Goal: Communication & Community: Answer question/provide support

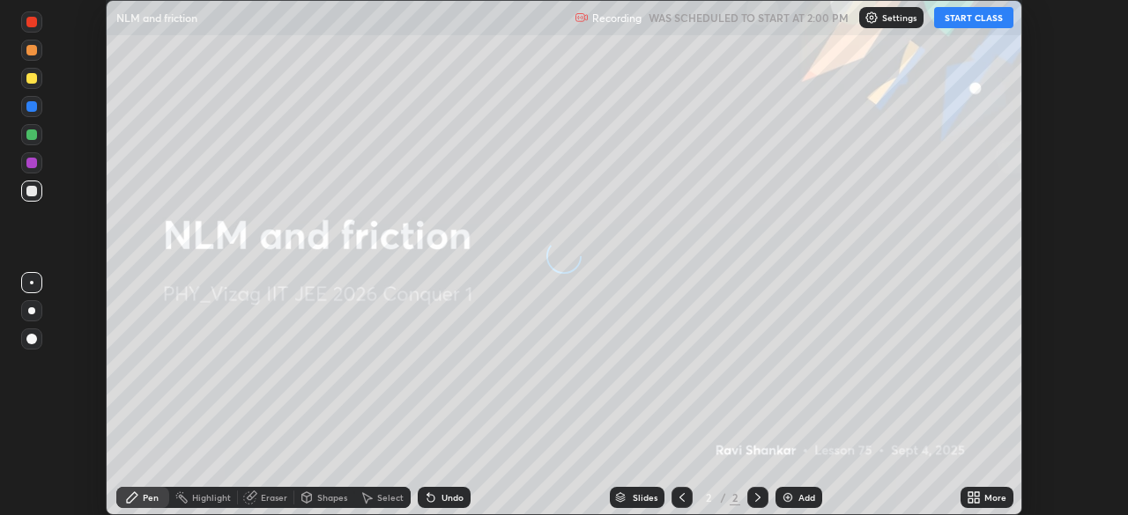
scroll to position [515, 1128]
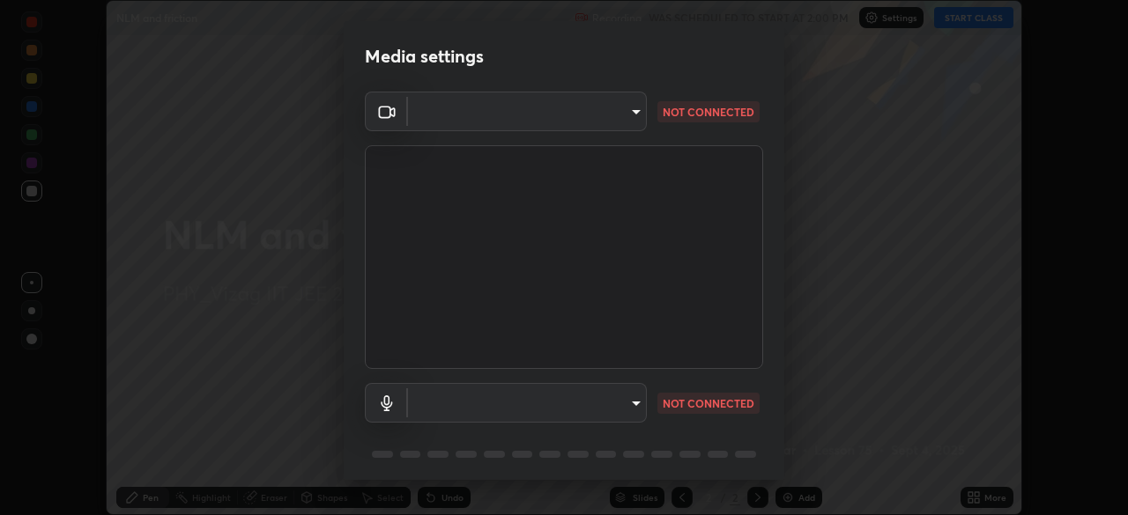
type input "e22b31622504561304a1b81eff57d23c6261876020de6d080eb4e3537e1d0af1"
type input "default"
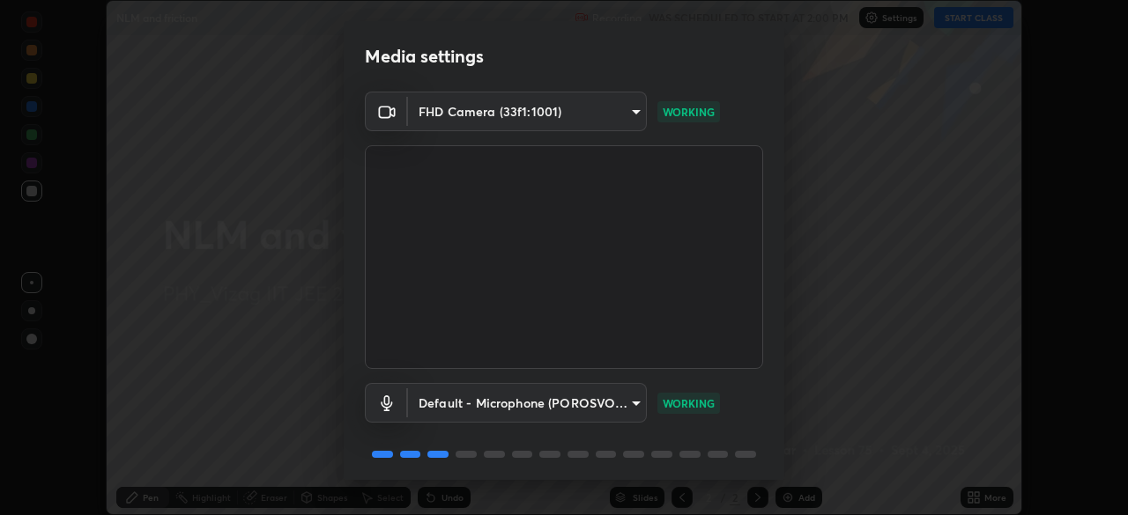
click at [507, 397] on body "Erase all NLM and friction Recording WAS SCHEDULED TO START AT 2:00 PM Settings…" at bounding box center [564, 257] width 1128 height 515
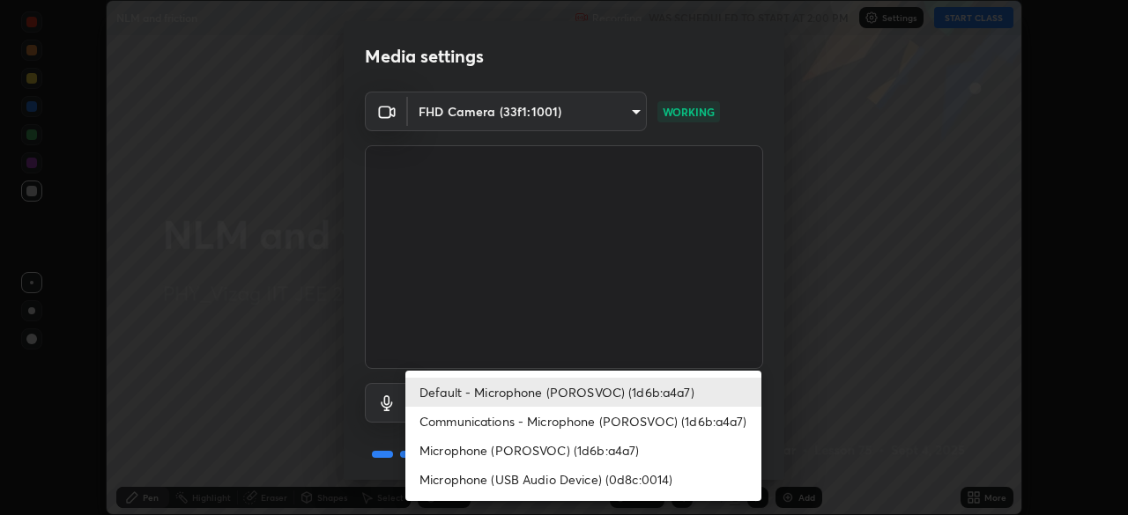
click at [577, 388] on li "Default - Microphone (POROSVOC) (1d6b:a4a7)" at bounding box center [583, 392] width 356 height 29
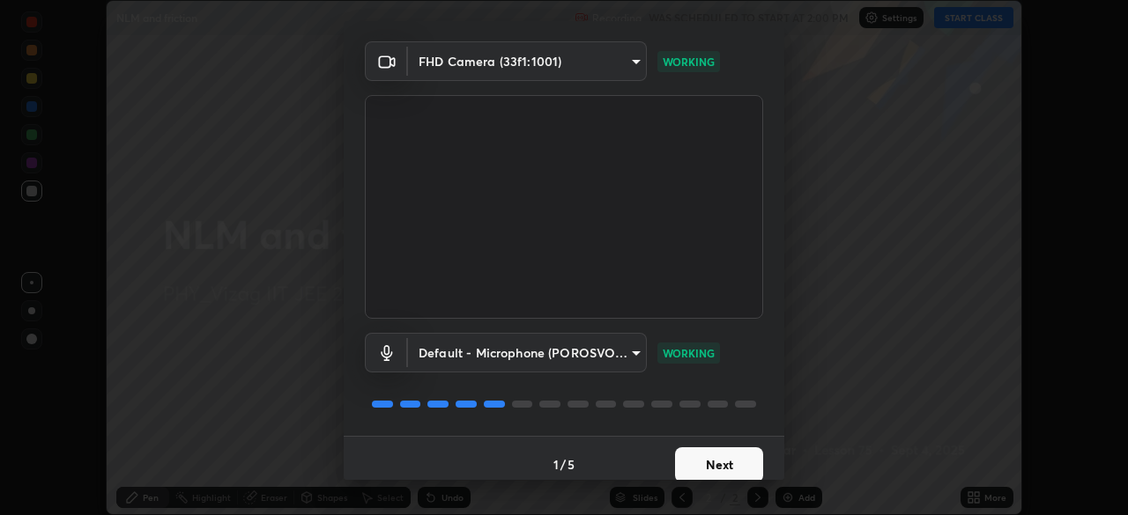
scroll to position [63, 0]
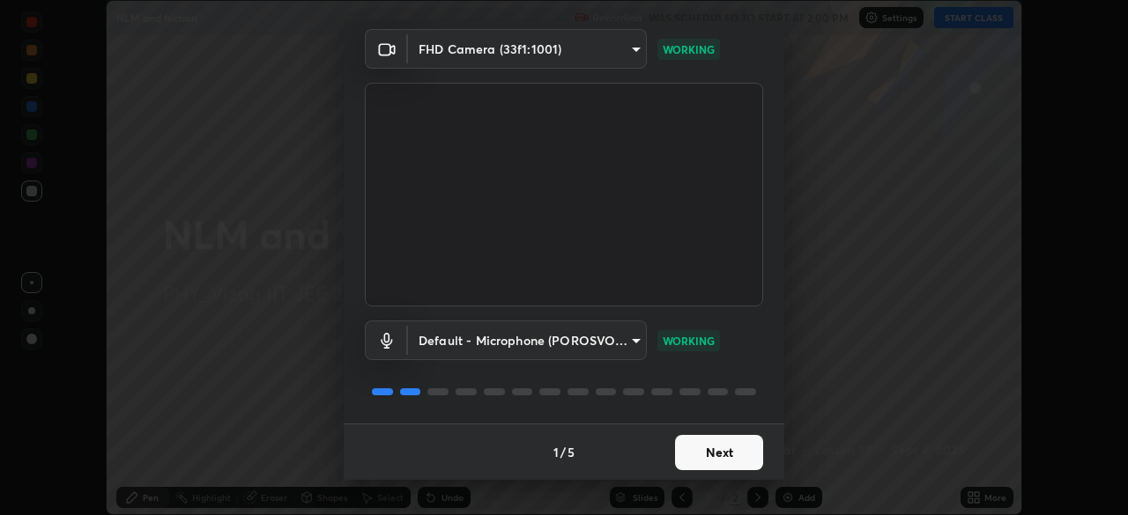
click at [712, 455] on button "Next" at bounding box center [719, 452] width 88 height 35
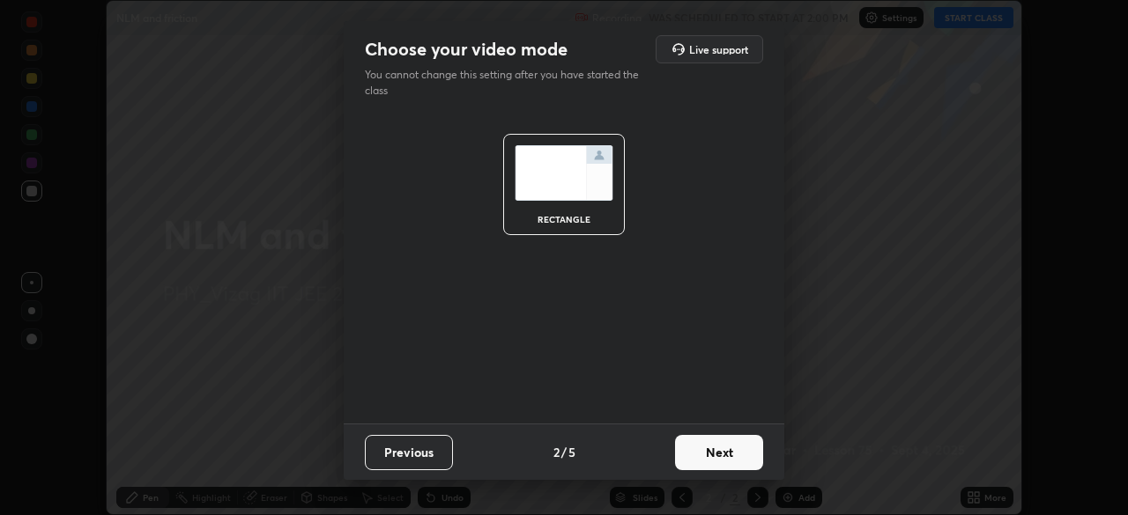
scroll to position [0, 0]
click at [725, 455] on button "Next" at bounding box center [719, 452] width 88 height 35
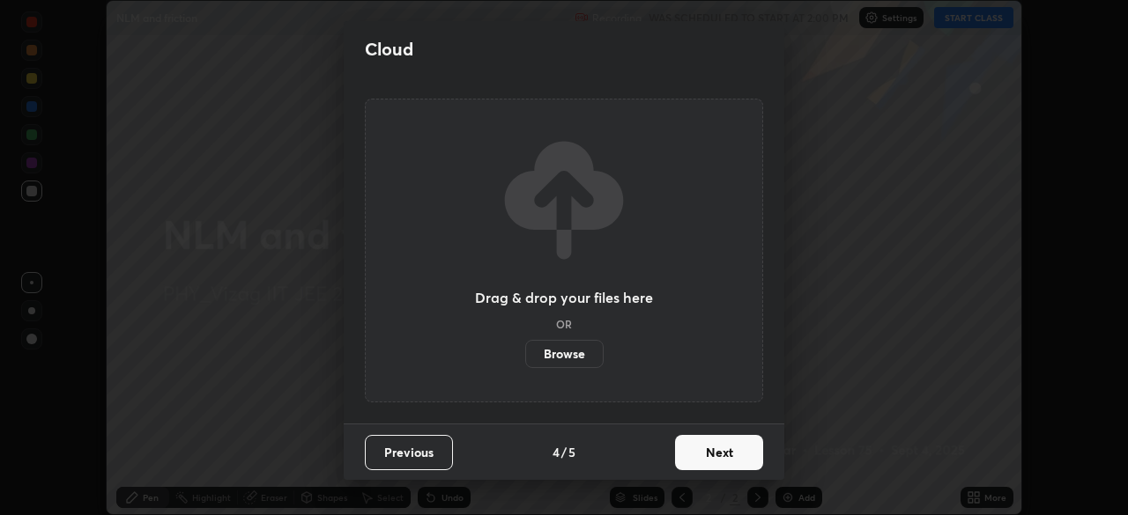
click at [743, 464] on button "Next" at bounding box center [719, 452] width 88 height 35
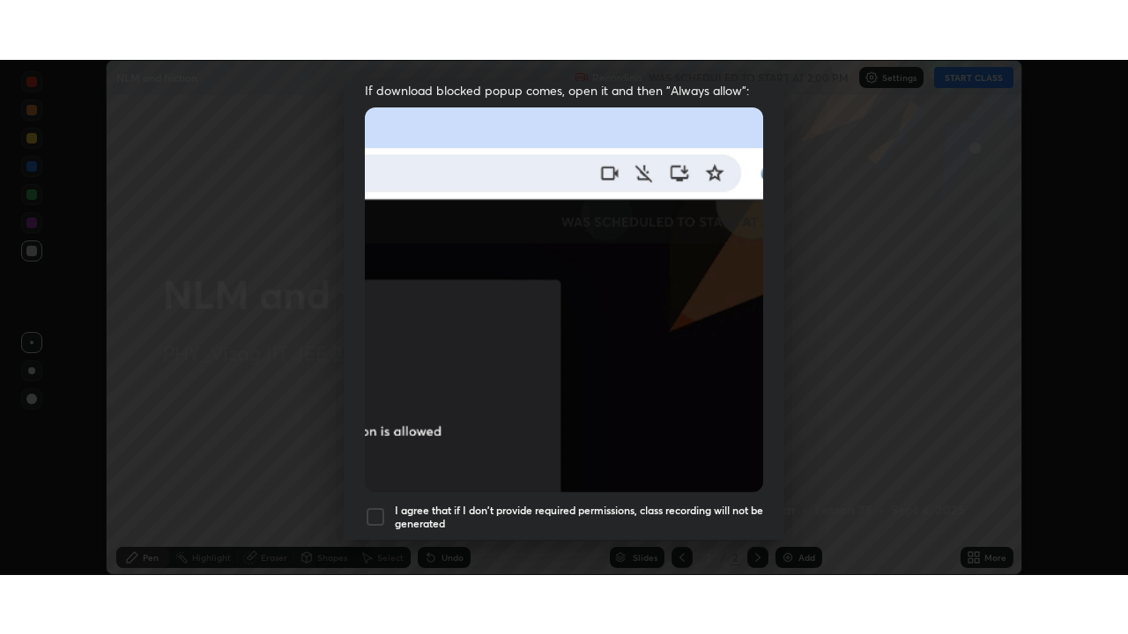
scroll to position [422, 0]
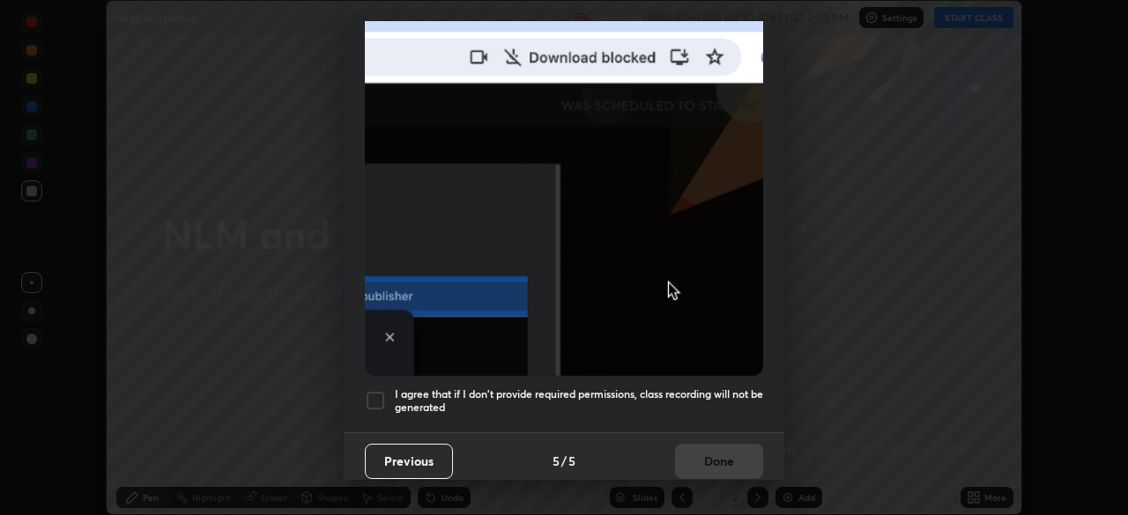
click at [374, 390] on div at bounding box center [375, 400] width 21 height 21
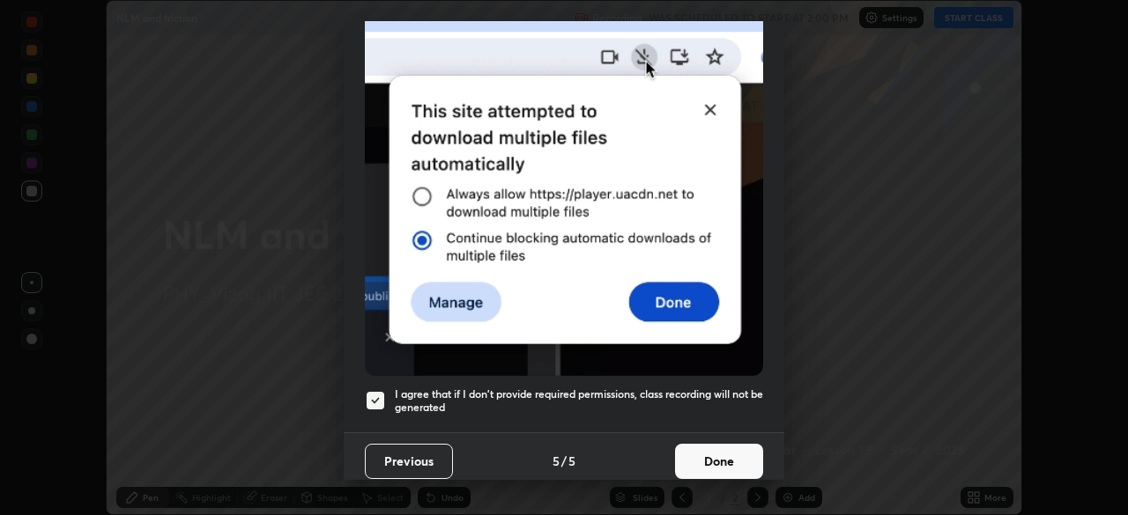
click at [727, 456] on button "Done" at bounding box center [719, 461] width 88 height 35
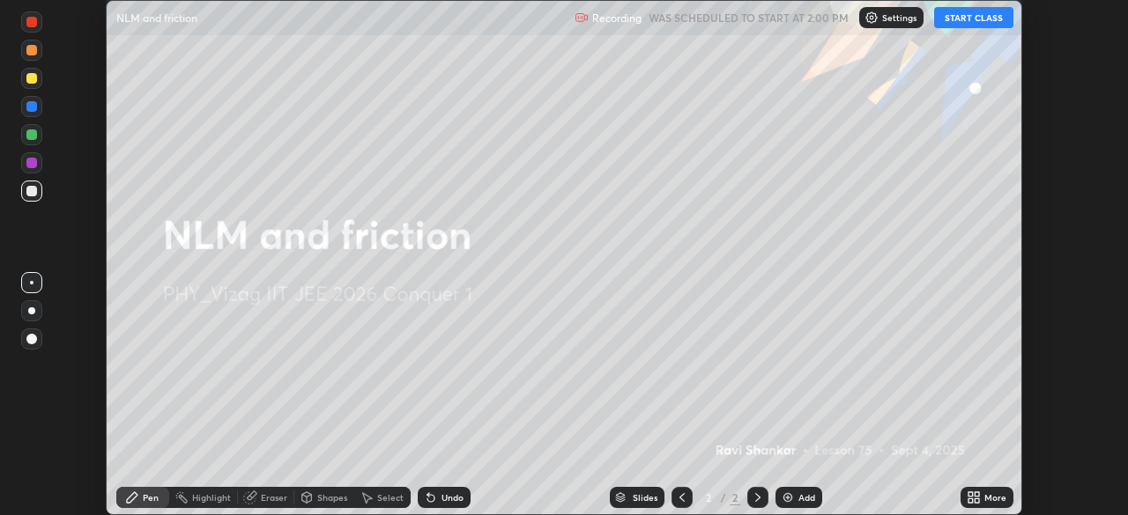
click at [987, 19] on button "START CLASS" at bounding box center [973, 17] width 79 height 21
click at [983, 504] on div "More" at bounding box center [986, 497] width 53 height 21
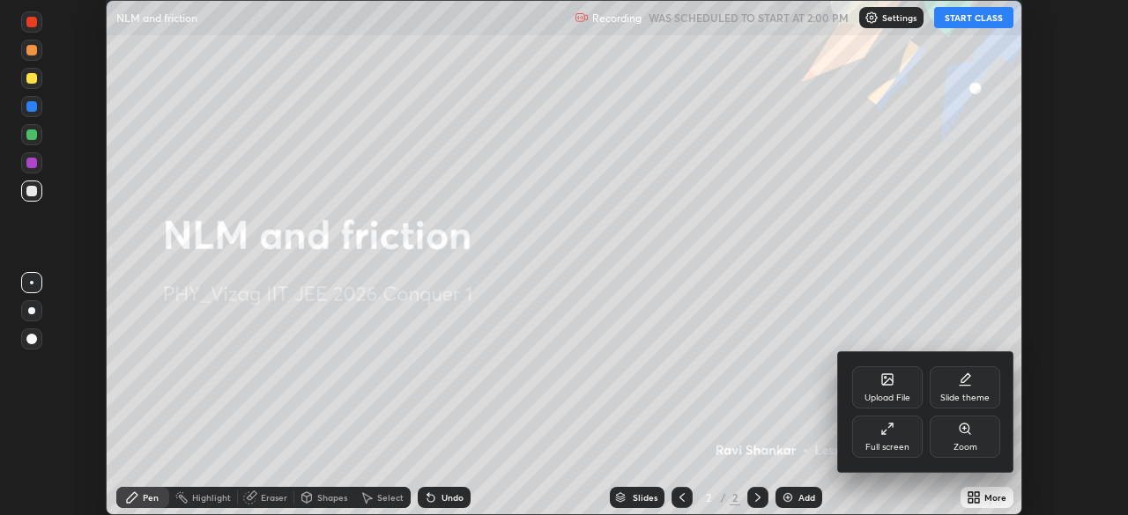
click at [889, 434] on icon at bounding box center [887, 429] width 14 height 14
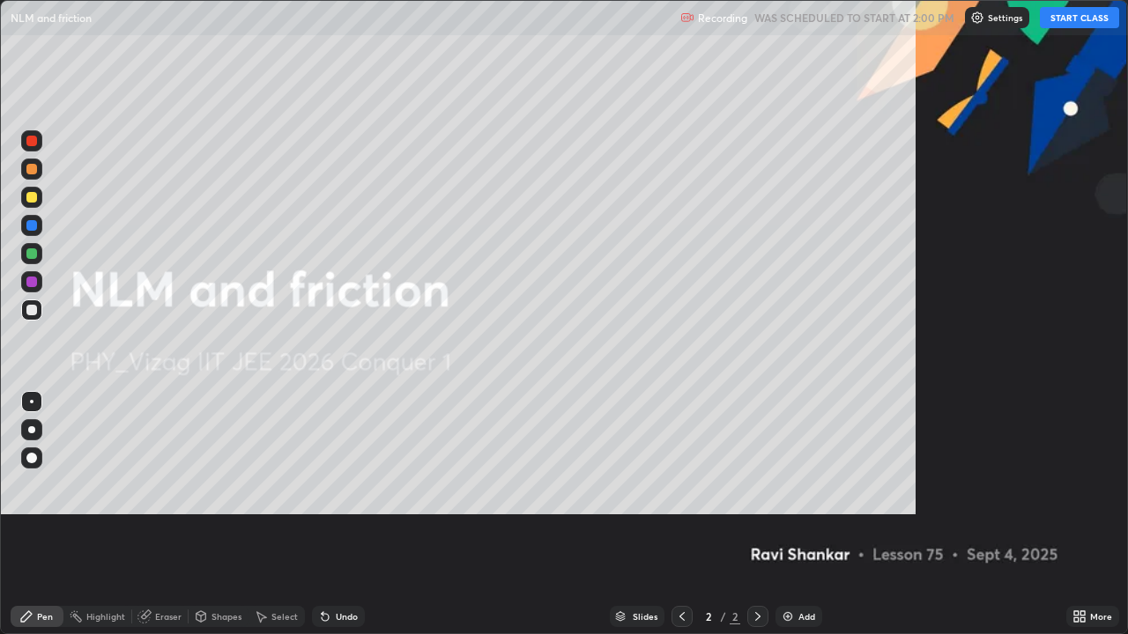
scroll to position [634, 1128]
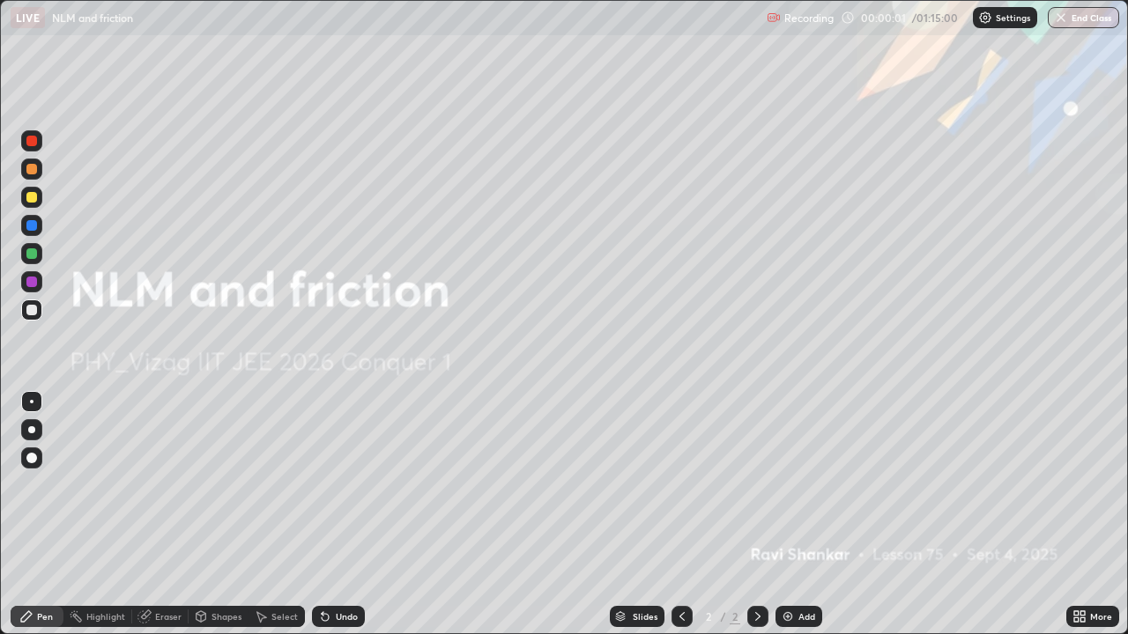
click at [802, 514] on div "Add" at bounding box center [806, 616] width 17 height 9
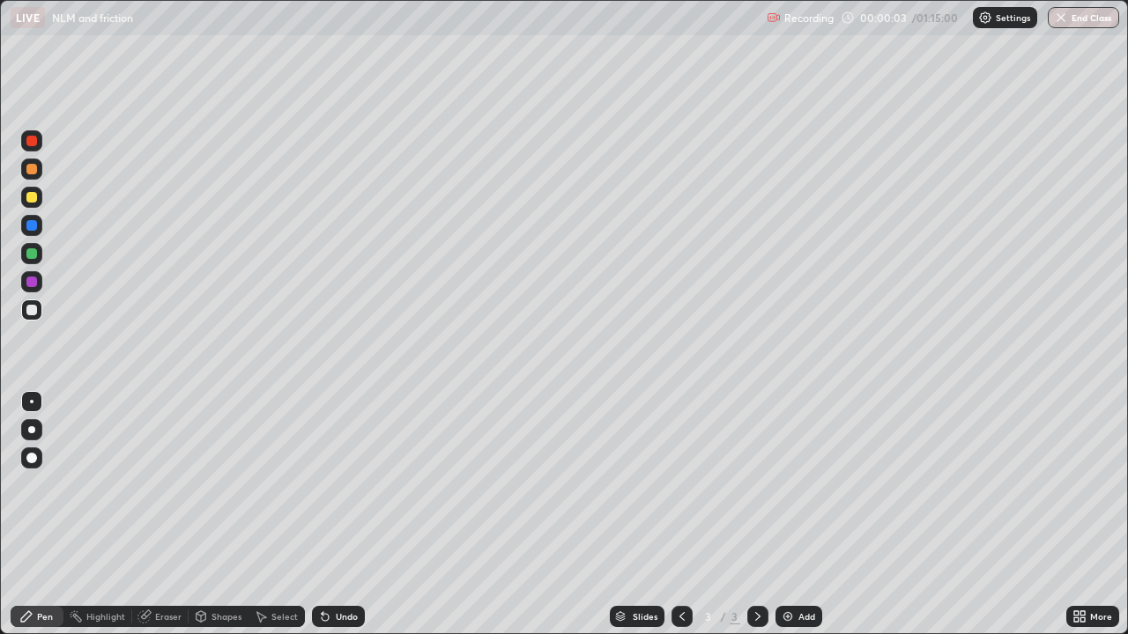
click at [34, 426] on div at bounding box center [31, 429] width 21 height 21
click at [30, 170] on div at bounding box center [31, 169] width 11 height 11
click at [32, 311] on div at bounding box center [31, 310] width 11 height 11
click at [33, 197] on div at bounding box center [31, 197] width 11 height 11
click at [201, 514] on icon at bounding box center [201, 619] width 0 height 6
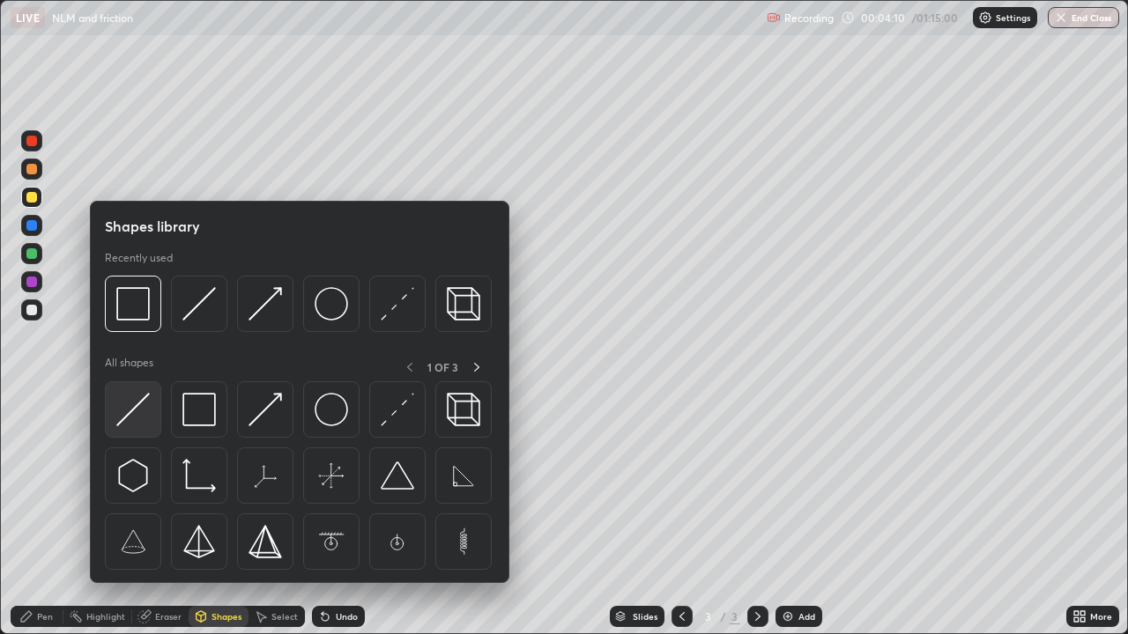
click at [136, 411] on img at bounding box center [132, 409] width 33 height 33
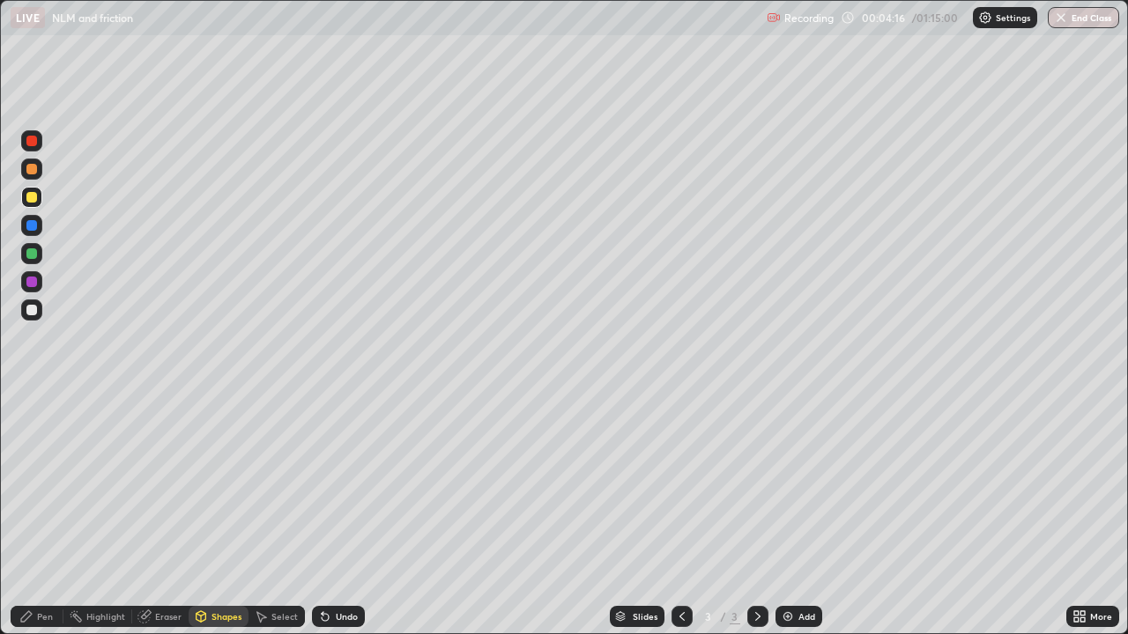
click at [62, 514] on div "Pen" at bounding box center [37, 616] width 53 height 21
click at [33, 174] on div at bounding box center [31, 169] width 11 height 11
click at [343, 514] on div "Undo" at bounding box center [347, 616] width 22 height 9
click at [336, 514] on div "Undo" at bounding box center [347, 616] width 22 height 9
click at [41, 263] on div at bounding box center [31, 254] width 21 height 28
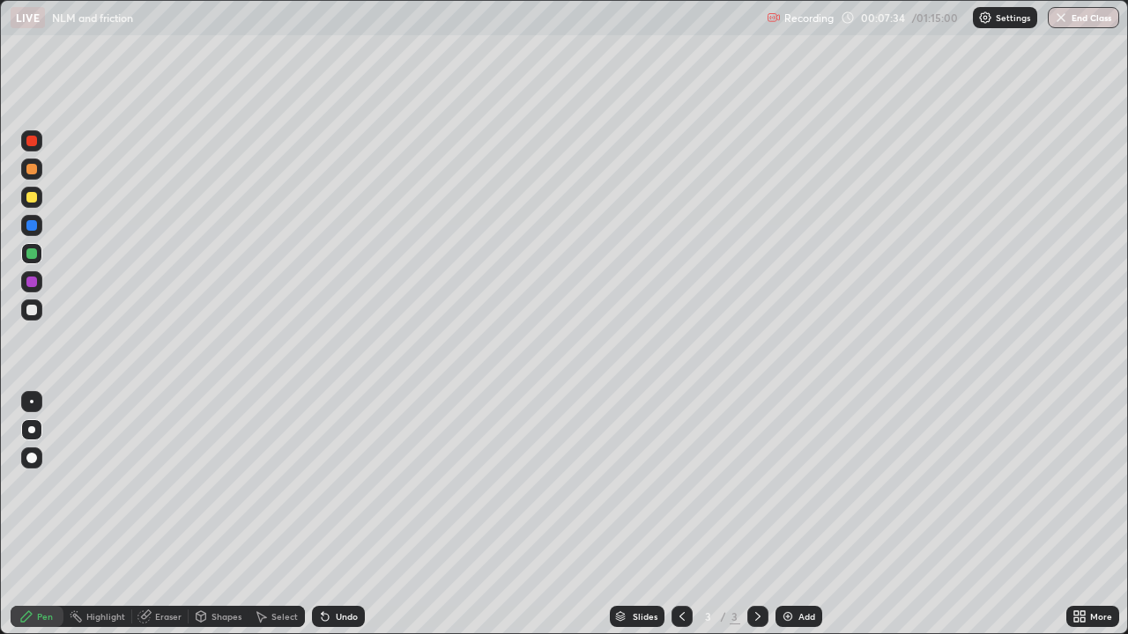
click at [31, 312] on div at bounding box center [31, 310] width 11 height 11
click at [799, 514] on div "Add" at bounding box center [798, 616] width 47 height 21
click at [27, 204] on div at bounding box center [31, 197] width 21 height 21
click at [804, 514] on div "Add" at bounding box center [806, 616] width 17 height 9
click at [218, 514] on div "Shapes" at bounding box center [226, 616] width 30 height 9
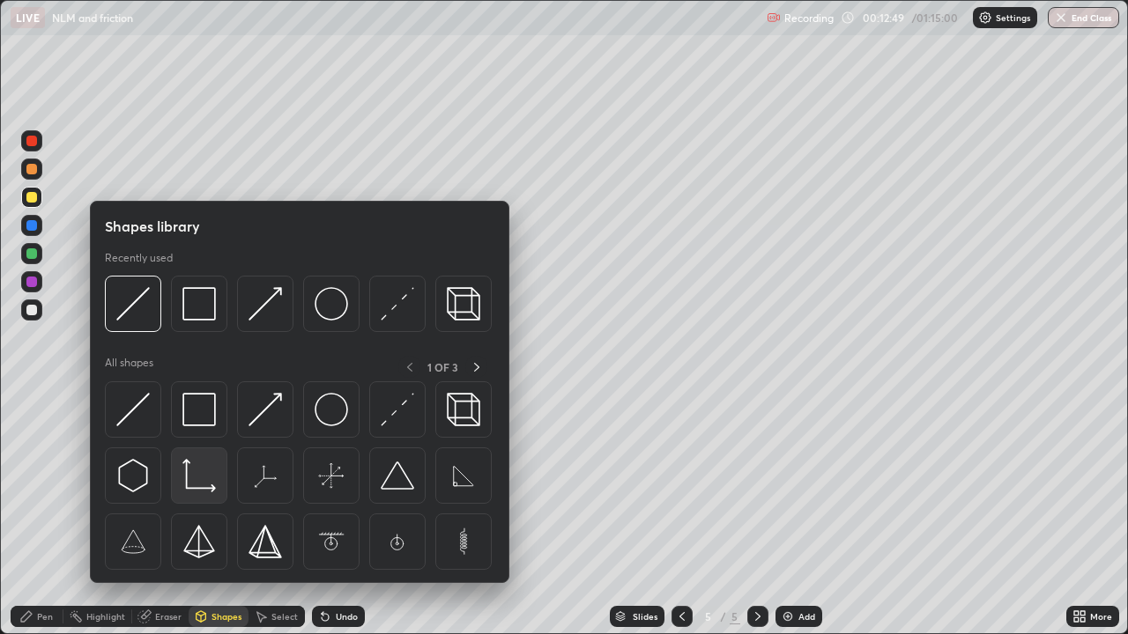
click at [190, 483] on img at bounding box center [198, 475] width 33 height 33
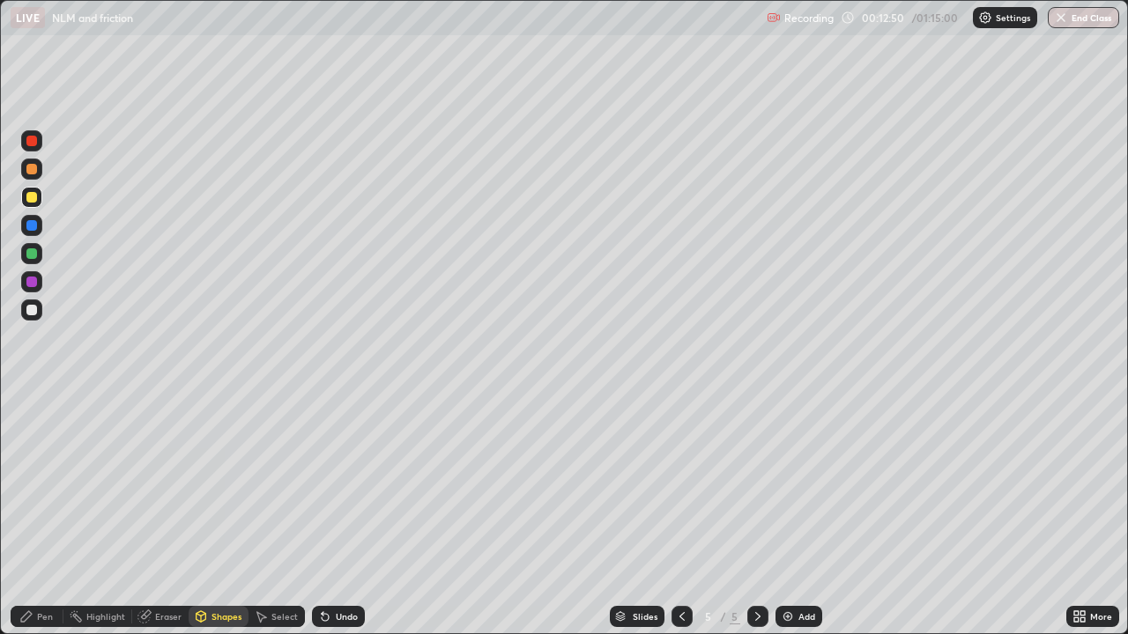
click at [34, 171] on div at bounding box center [31, 169] width 11 height 11
click at [33, 310] on div at bounding box center [31, 310] width 11 height 11
click at [40, 514] on div "Pen" at bounding box center [45, 616] width 16 height 9
click at [220, 514] on div "Shapes" at bounding box center [226, 616] width 30 height 9
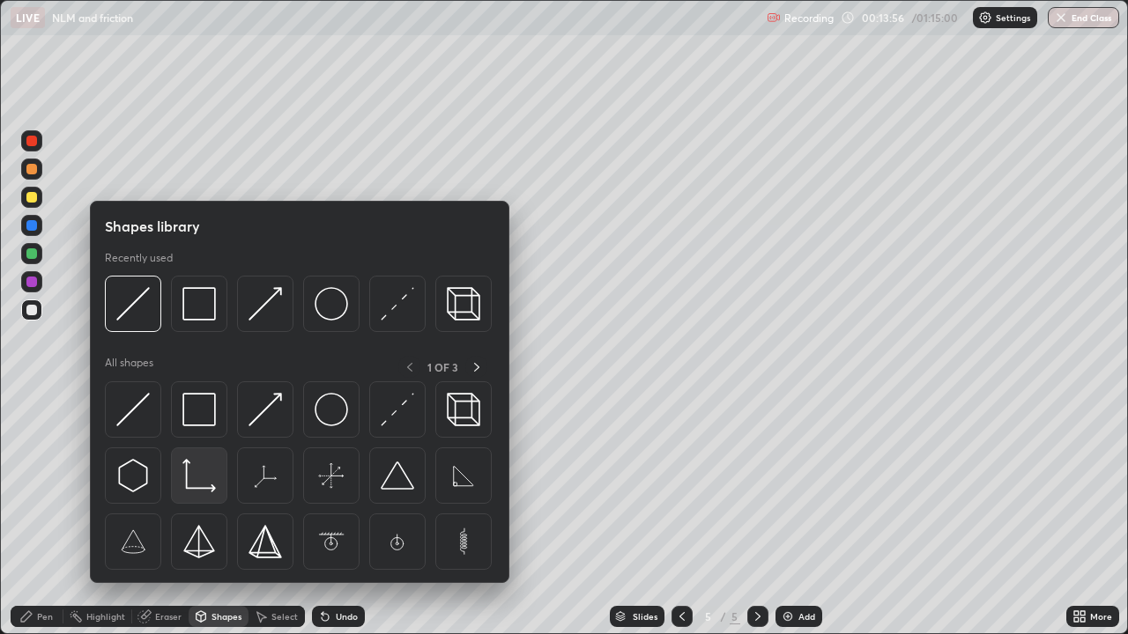
click at [203, 475] on img at bounding box center [198, 475] width 33 height 33
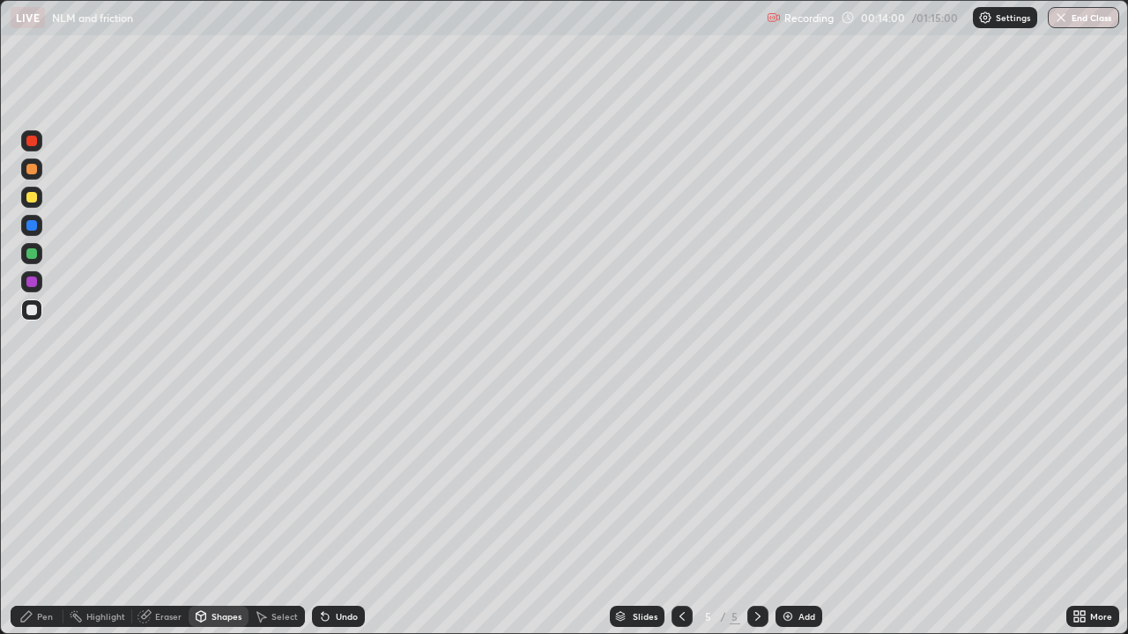
click at [43, 514] on div "Pen" at bounding box center [45, 616] width 16 height 9
click at [217, 514] on div "Shapes" at bounding box center [226, 616] width 30 height 9
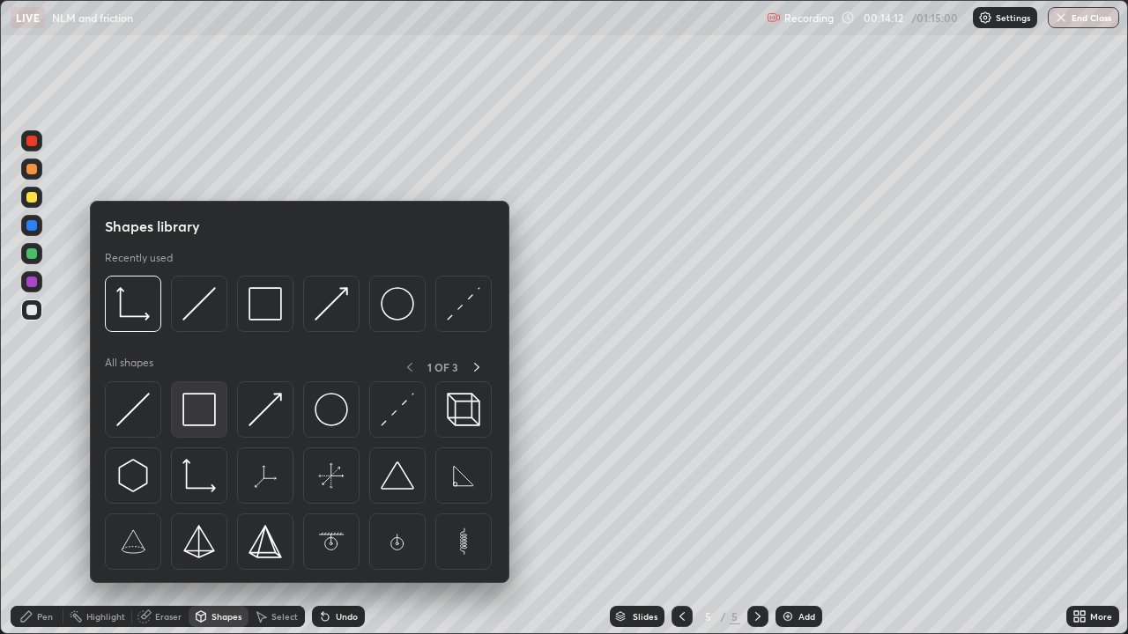
click at [201, 411] on img at bounding box center [198, 409] width 33 height 33
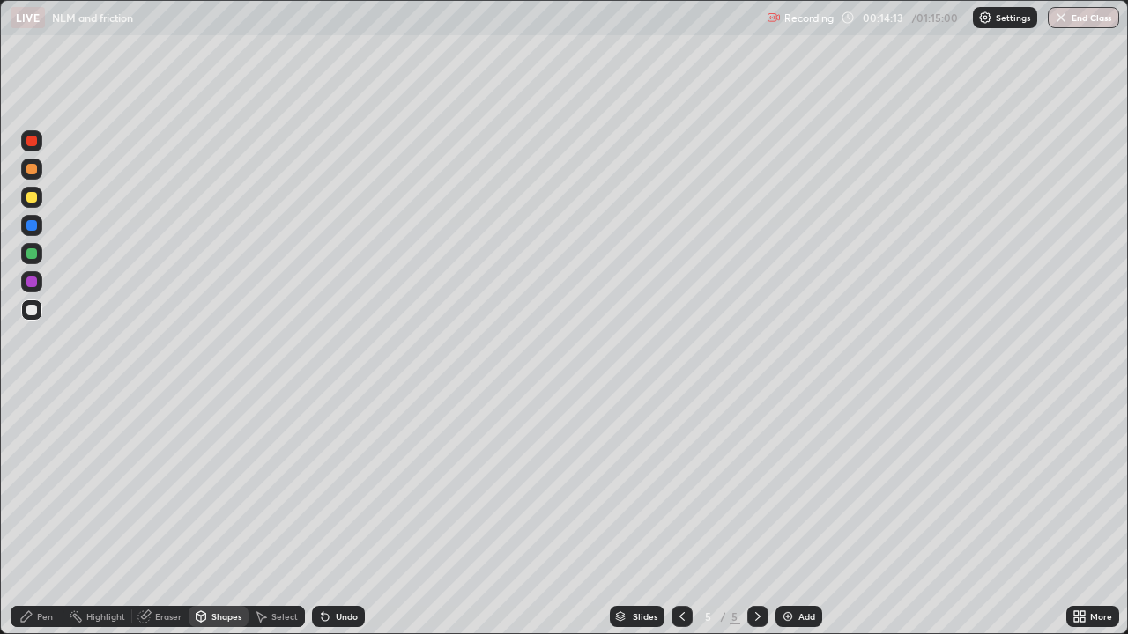
click at [33, 254] on div at bounding box center [31, 253] width 11 height 11
click at [225, 514] on div "Shapes" at bounding box center [219, 616] width 60 height 21
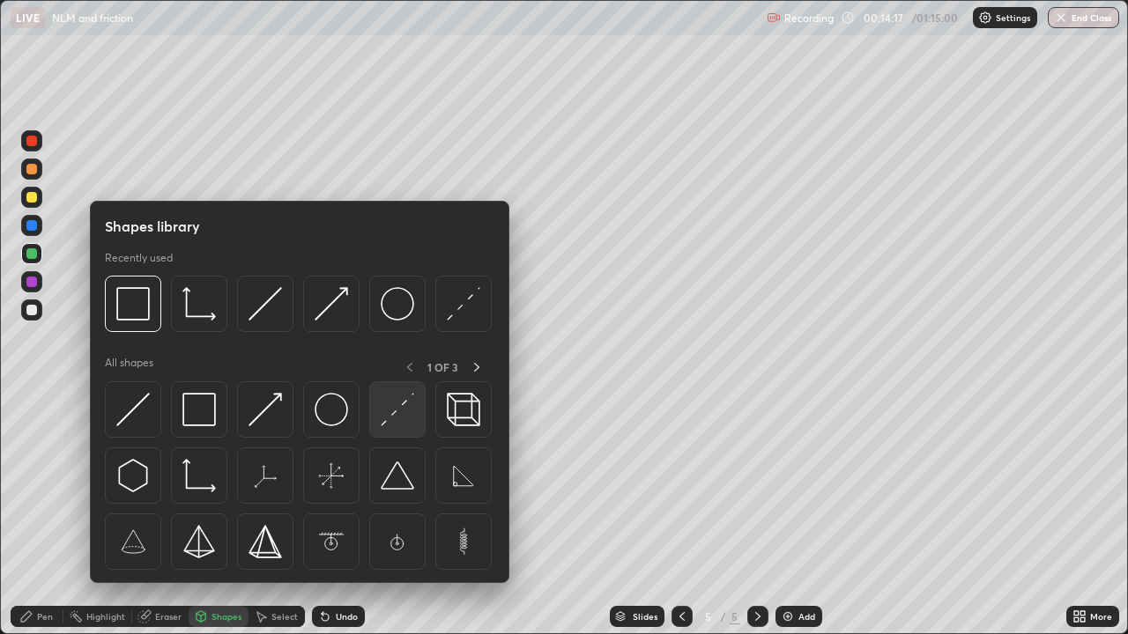
click at [396, 417] on img at bounding box center [397, 409] width 33 height 33
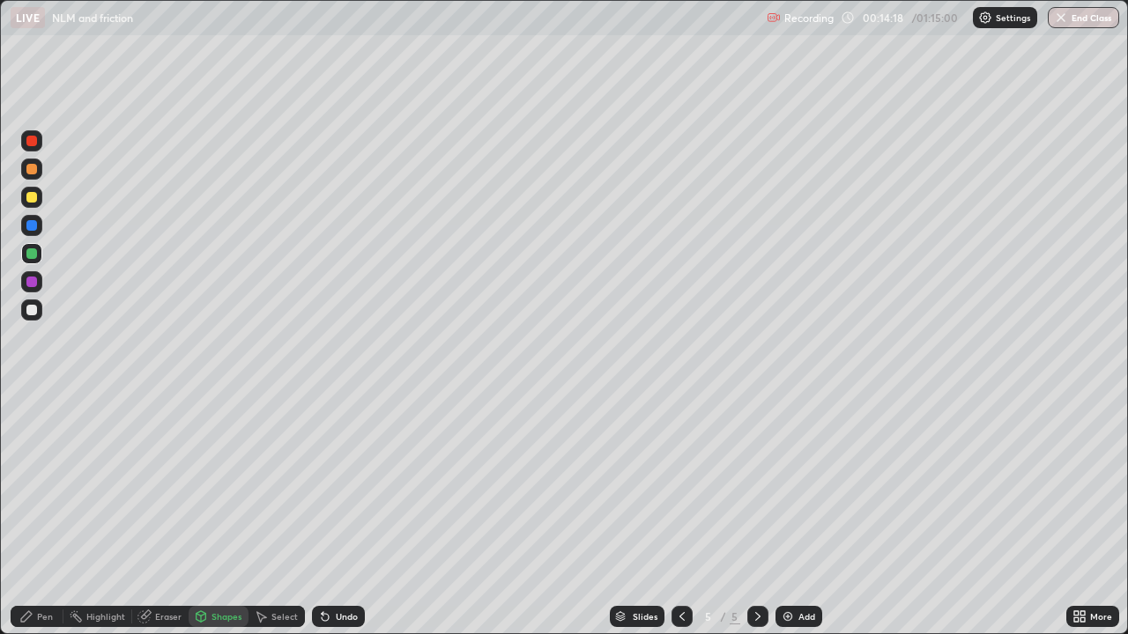
click at [28, 309] on div at bounding box center [31, 310] width 11 height 11
click at [32, 196] on div at bounding box center [31, 197] width 11 height 11
click at [345, 514] on div "Undo" at bounding box center [347, 616] width 22 height 9
click at [46, 514] on div "Pen" at bounding box center [45, 616] width 16 height 9
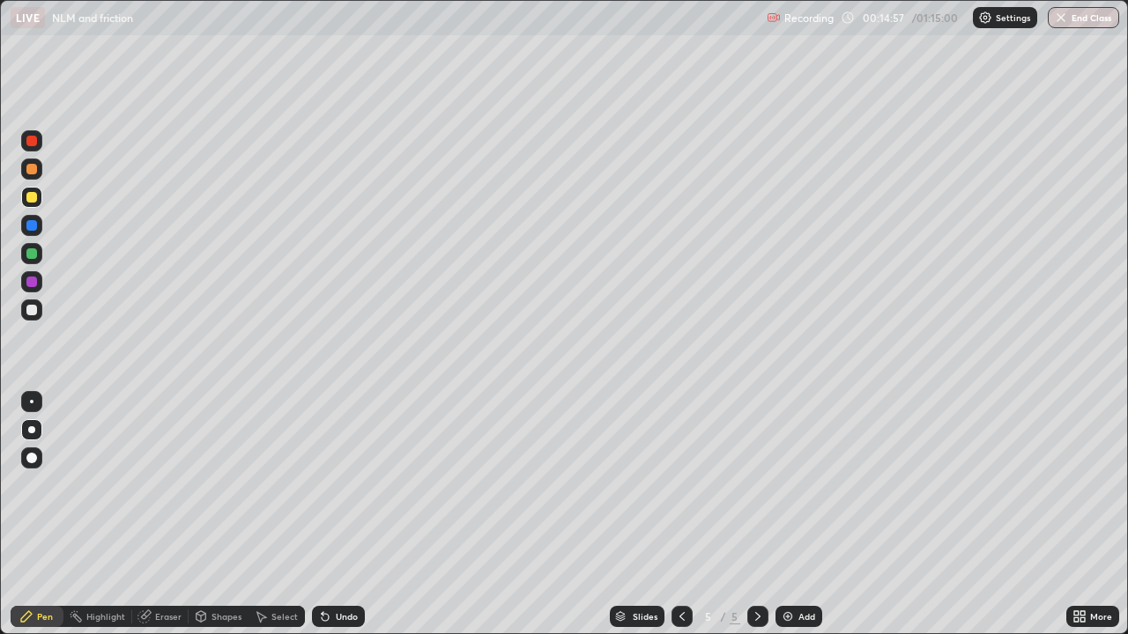
click at [26, 168] on div at bounding box center [31, 169] width 11 height 11
click at [221, 514] on div "Shapes" at bounding box center [226, 616] width 30 height 9
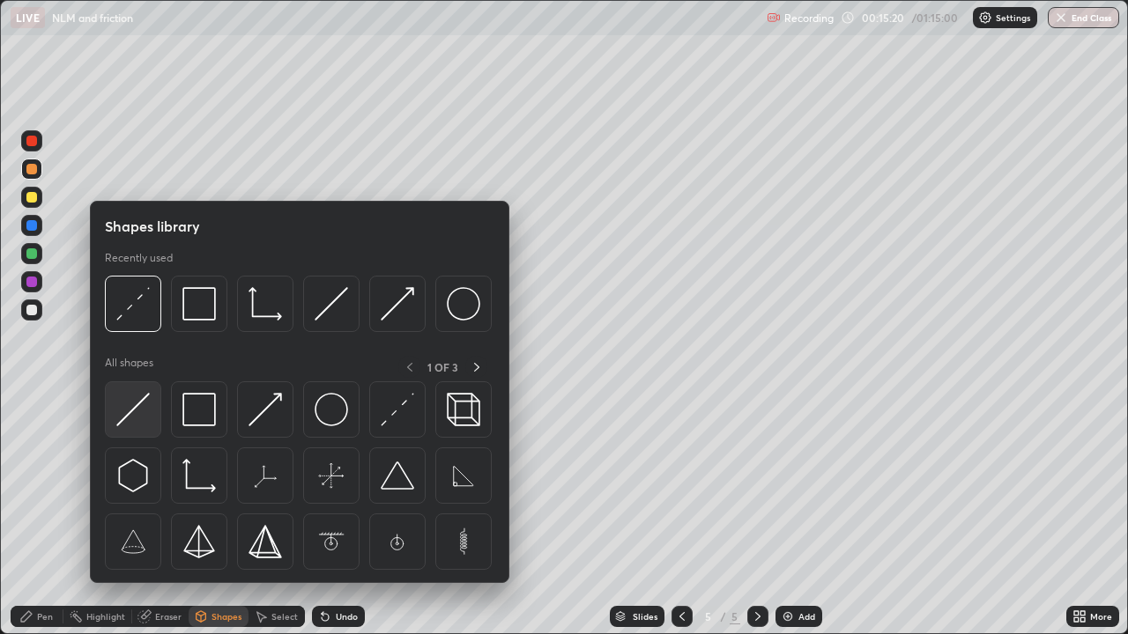
click at [147, 410] on img at bounding box center [132, 409] width 33 height 33
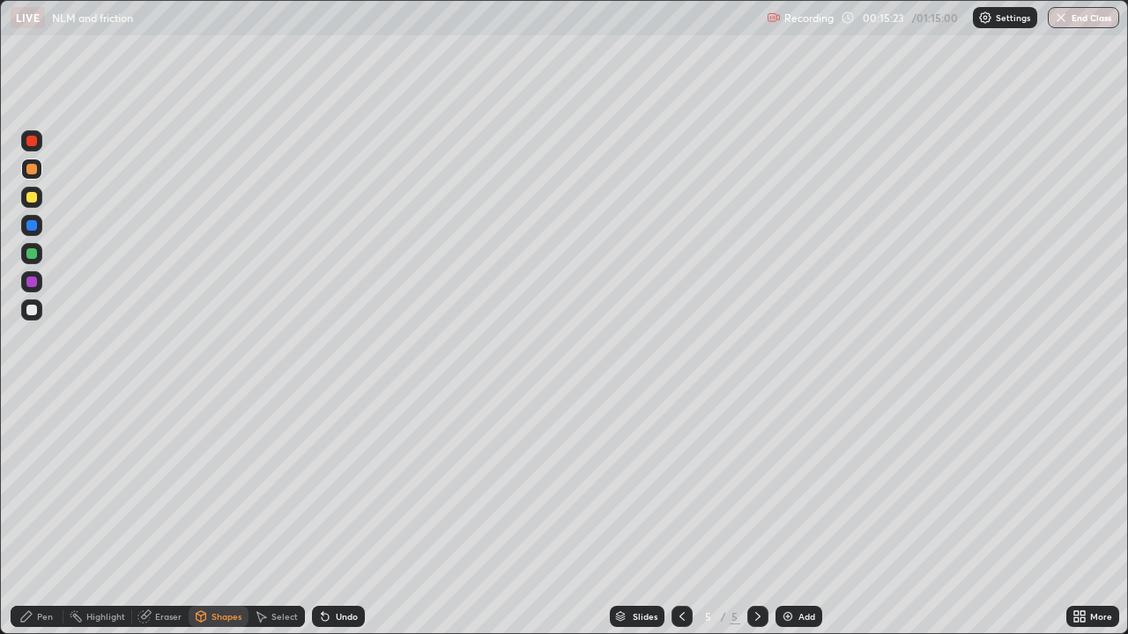
click at [37, 514] on div "Pen" at bounding box center [45, 616] width 16 height 9
click at [231, 514] on div "Shapes" at bounding box center [226, 616] width 30 height 9
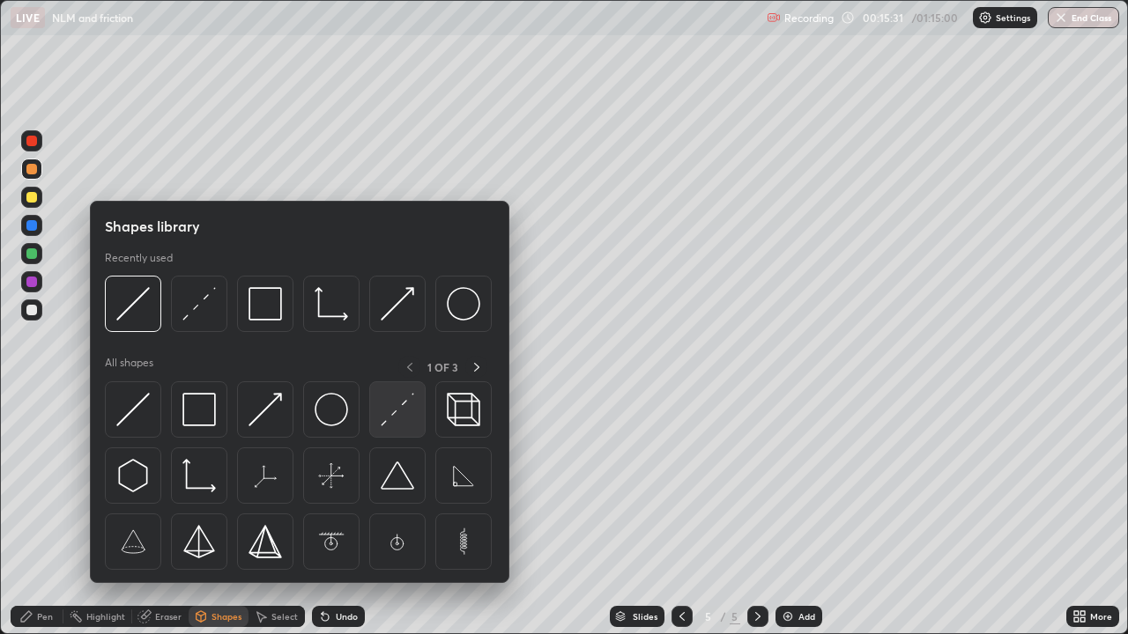
click at [403, 413] on img at bounding box center [397, 409] width 33 height 33
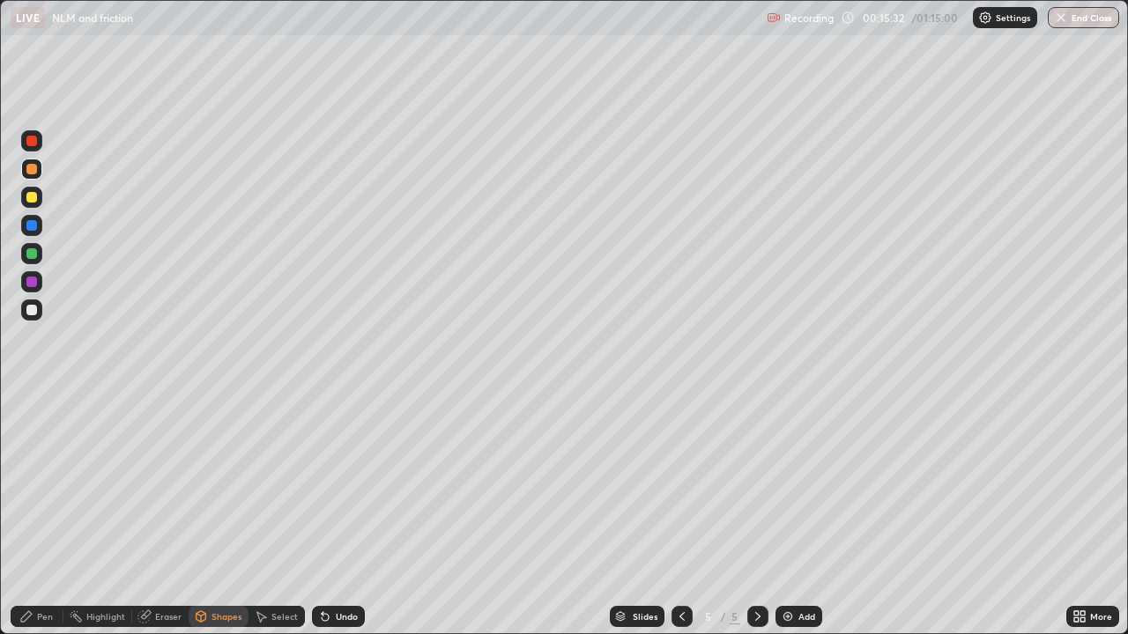
click at [35, 284] on div at bounding box center [31, 282] width 11 height 11
click at [44, 514] on div "Pen" at bounding box center [37, 616] width 53 height 21
click at [30, 310] on div at bounding box center [31, 310] width 11 height 11
click at [35, 166] on div at bounding box center [31, 169] width 11 height 11
click at [162, 514] on div "Eraser" at bounding box center [168, 616] width 26 height 9
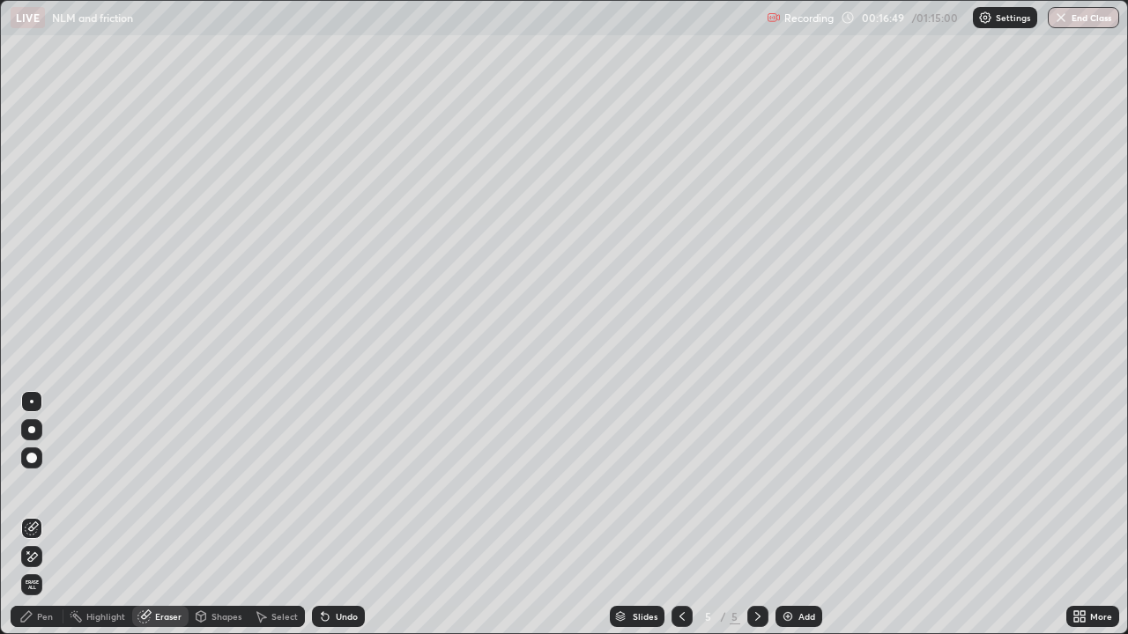
click at [39, 514] on div "Pen" at bounding box center [37, 616] width 53 height 21
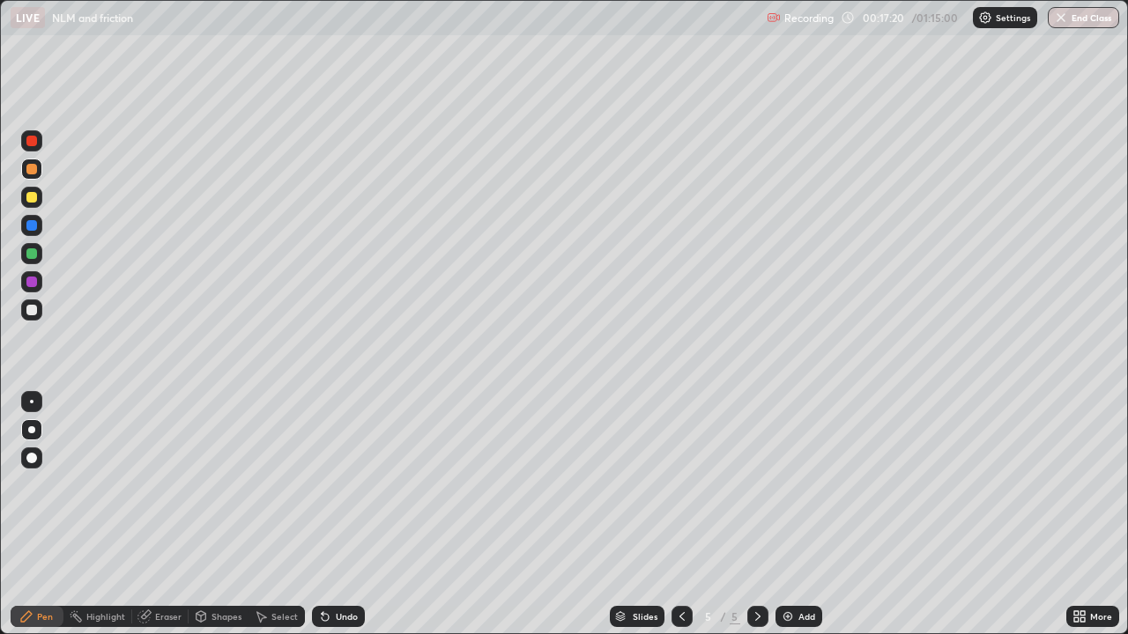
click at [32, 202] on div at bounding box center [31, 197] width 11 height 11
click at [162, 514] on div "Eraser" at bounding box center [168, 616] width 26 height 9
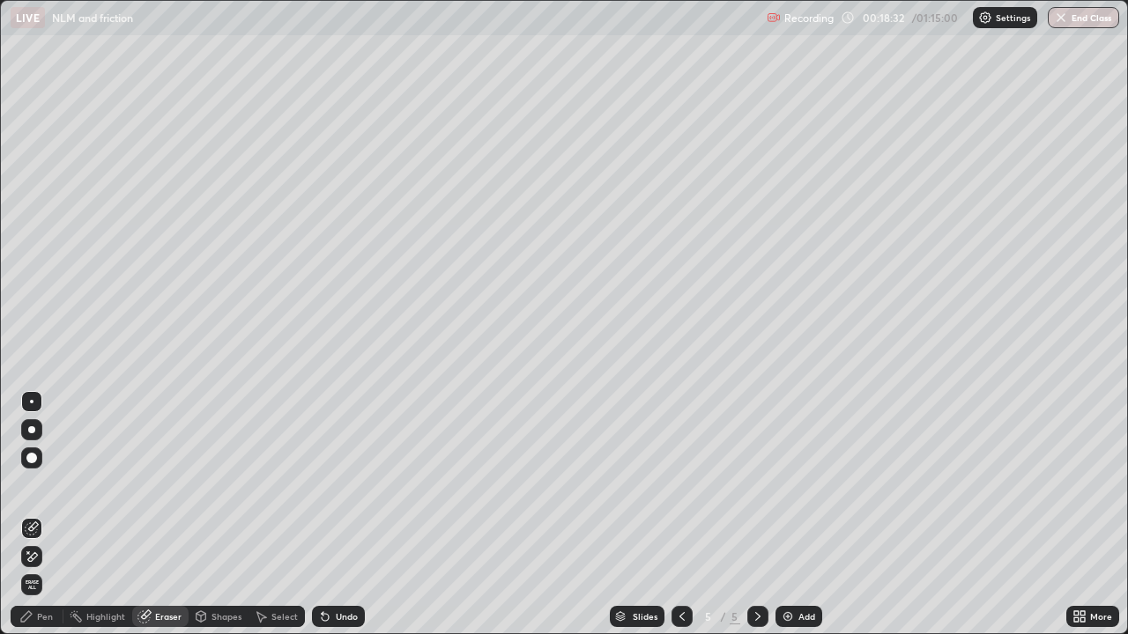
click at [44, 514] on div "Pen" at bounding box center [45, 616] width 16 height 9
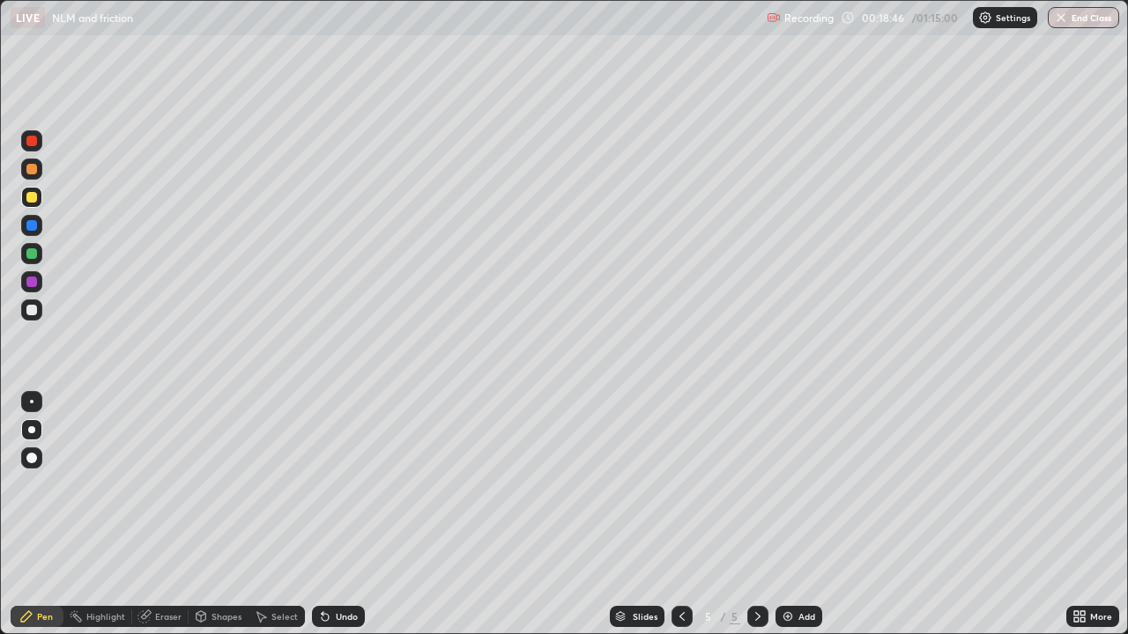
click at [798, 514] on div "Add" at bounding box center [806, 616] width 17 height 9
click at [680, 514] on icon at bounding box center [682, 617] width 14 height 14
click at [758, 514] on icon at bounding box center [758, 617] width 14 height 14
click at [682, 514] on icon at bounding box center [682, 617] width 14 height 14
click at [755, 514] on icon at bounding box center [757, 616] width 5 height 9
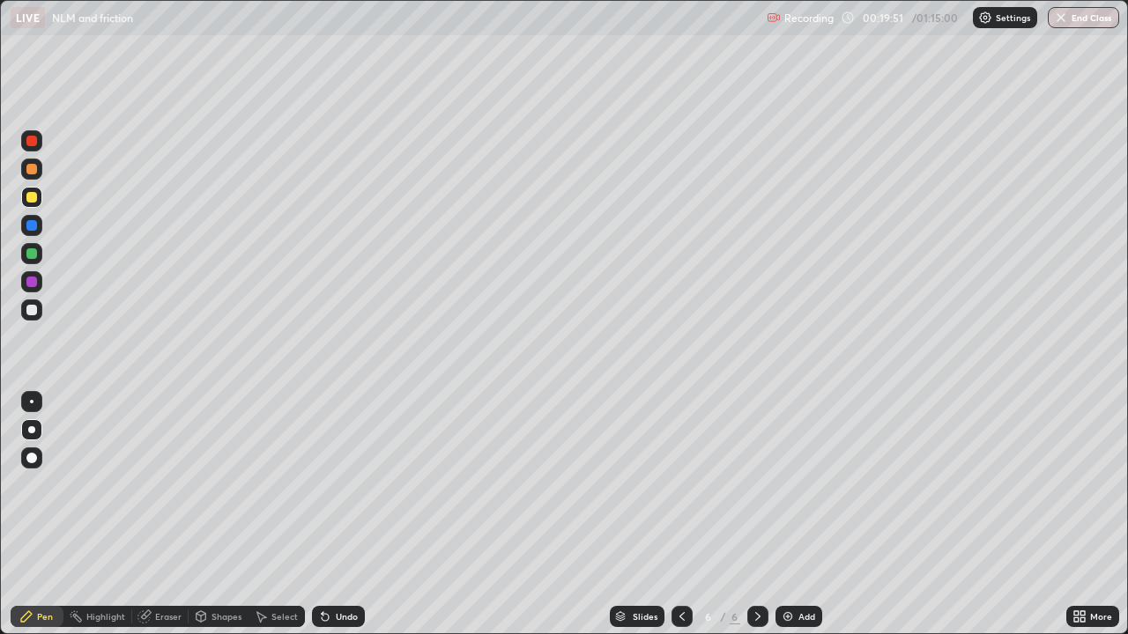
click at [686, 514] on div at bounding box center [681, 616] width 21 height 35
click at [757, 514] on icon at bounding box center [758, 617] width 14 height 14
click at [681, 514] on icon at bounding box center [681, 616] width 5 height 9
click at [755, 514] on icon at bounding box center [758, 617] width 14 height 14
click at [677, 514] on icon at bounding box center [682, 617] width 14 height 14
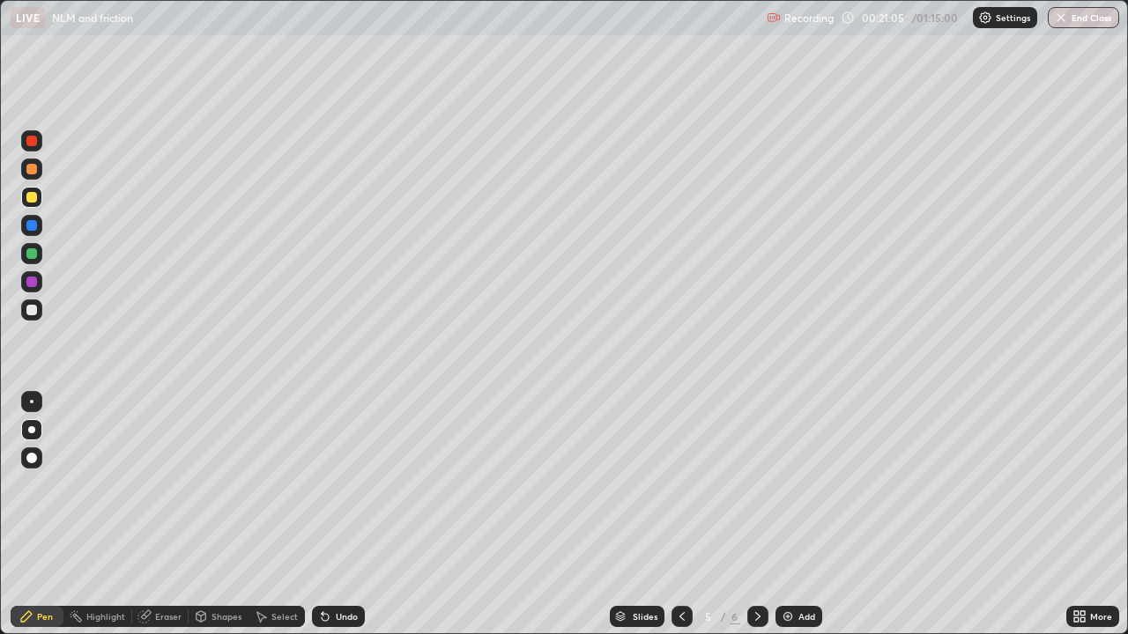
click at [756, 514] on icon at bounding box center [758, 617] width 14 height 14
click at [679, 514] on icon at bounding box center [681, 616] width 5 height 9
click at [758, 514] on icon at bounding box center [758, 617] width 14 height 14
click at [688, 514] on div at bounding box center [681, 616] width 21 height 21
click at [756, 514] on icon at bounding box center [758, 617] width 14 height 14
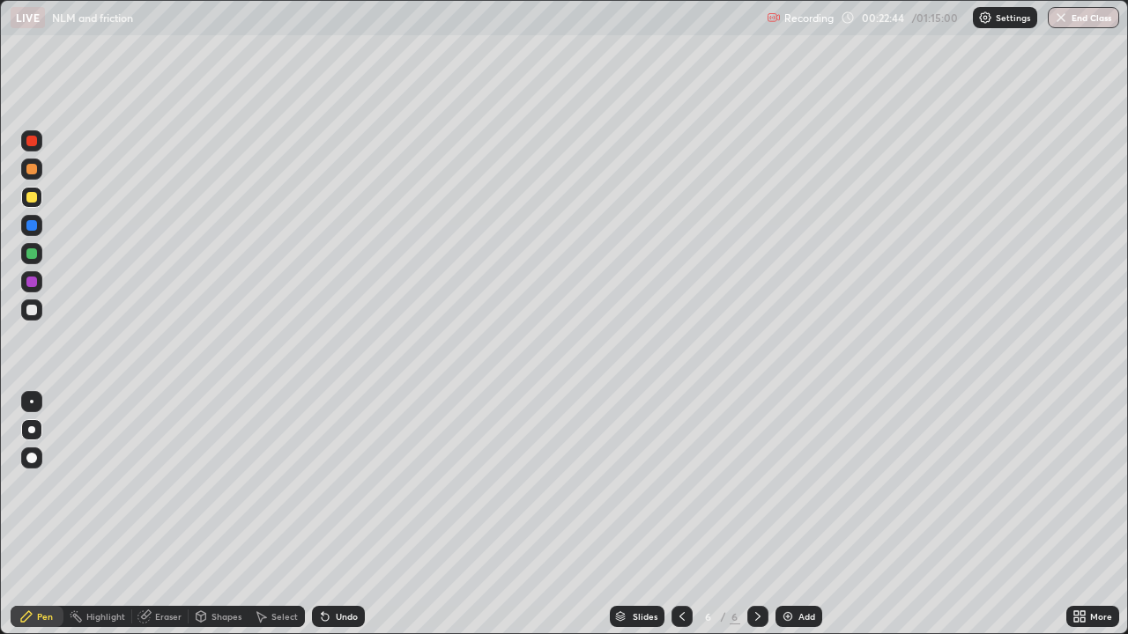
click at [790, 514] on img at bounding box center [787, 617] width 14 height 14
click at [33, 164] on div at bounding box center [31, 169] width 11 height 11
click at [671, 514] on div at bounding box center [681, 616] width 21 height 21
click at [700, 514] on div "6" at bounding box center [708, 616] width 18 height 11
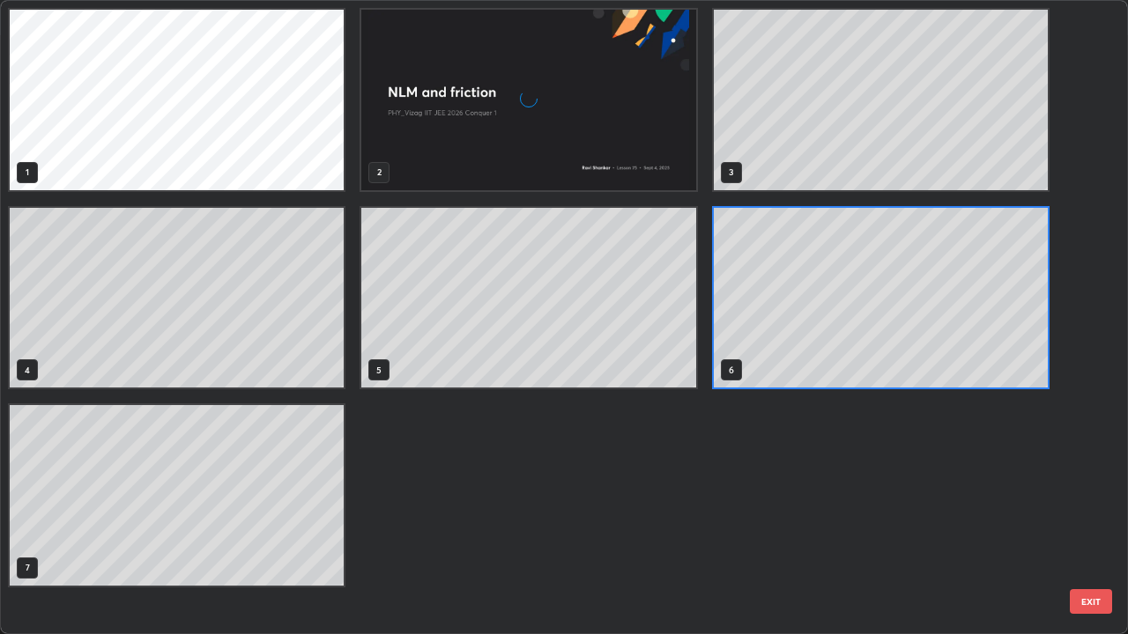
scroll to position [627, 1117]
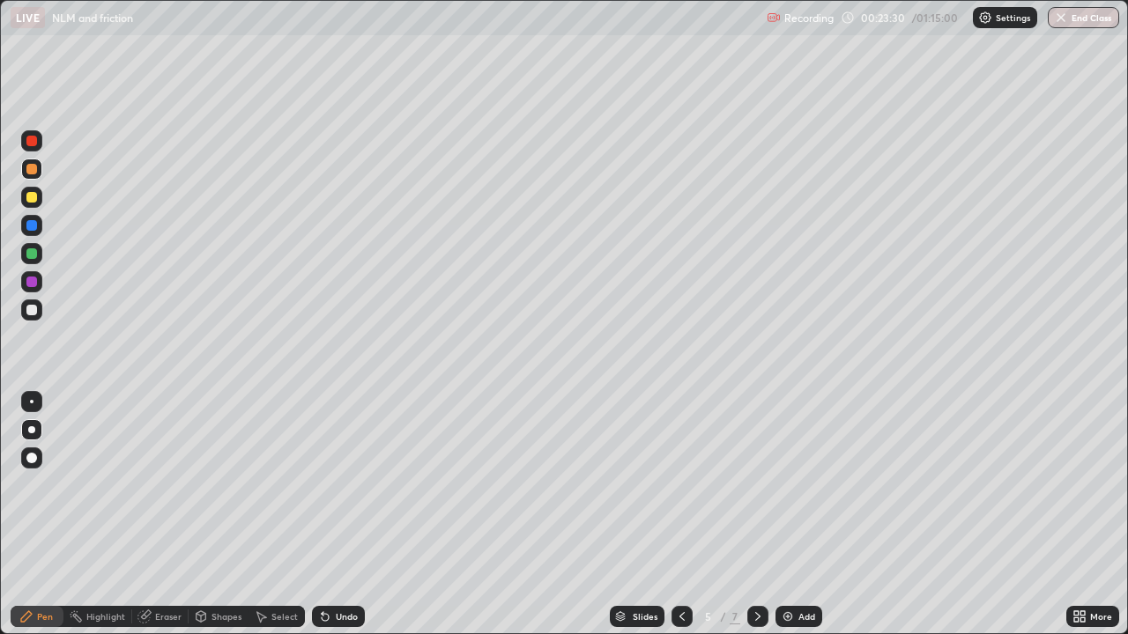
click at [762, 514] on icon at bounding box center [758, 617] width 14 height 14
click at [747, 514] on div at bounding box center [757, 616] width 21 height 21
click at [39, 254] on div at bounding box center [31, 253] width 21 height 21
click at [679, 514] on icon at bounding box center [681, 616] width 5 height 9
click at [680, 514] on icon at bounding box center [682, 617] width 14 height 14
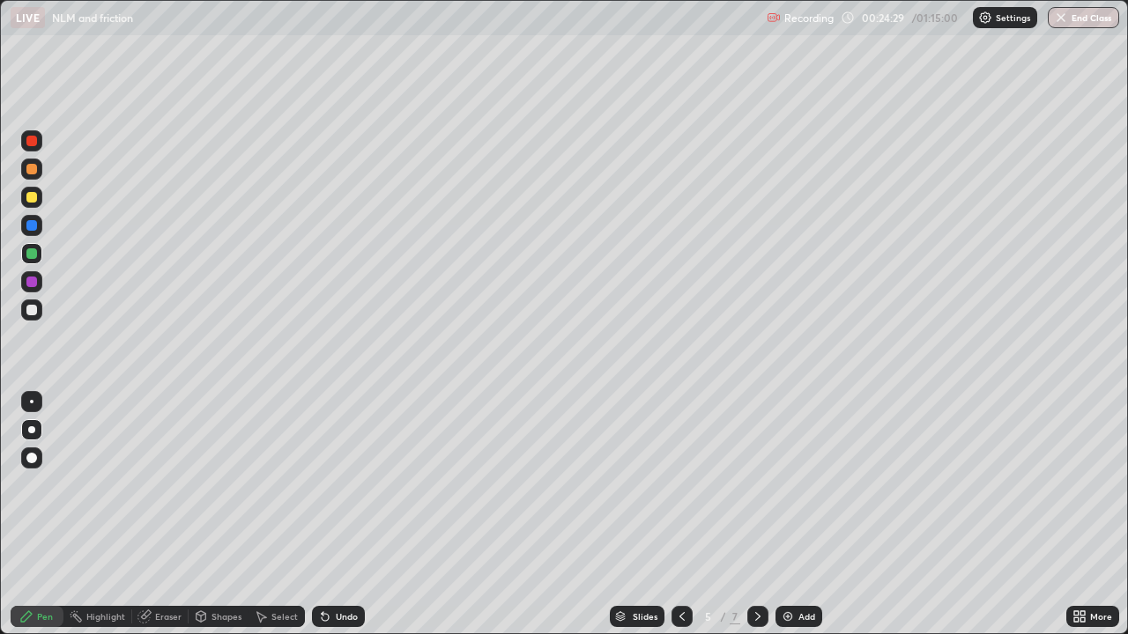
click at [754, 514] on icon at bounding box center [758, 617] width 14 height 14
click at [683, 514] on icon at bounding box center [682, 617] width 14 height 14
click at [756, 514] on icon at bounding box center [758, 617] width 14 height 14
click at [758, 514] on icon at bounding box center [758, 617] width 14 height 14
click at [680, 514] on icon at bounding box center [682, 617] width 14 height 14
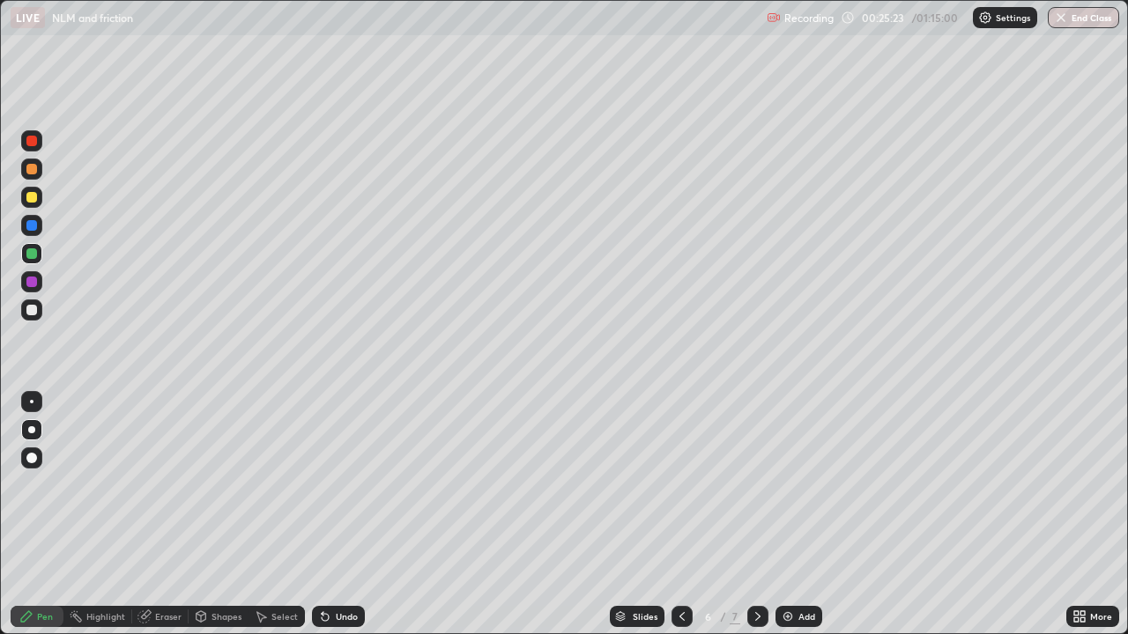
click at [678, 514] on icon at bounding box center [682, 617] width 14 height 14
click at [757, 514] on icon at bounding box center [758, 617] width 14 height 14
click at [754, 514] on icon at bounding box center [758, 617] width 14 height 14
click at [679, 514] on icon at bounding box center [681, 616] width 5 height 9
click at [747, 514] on div at bounding box center [757, 616] width 21 height 21
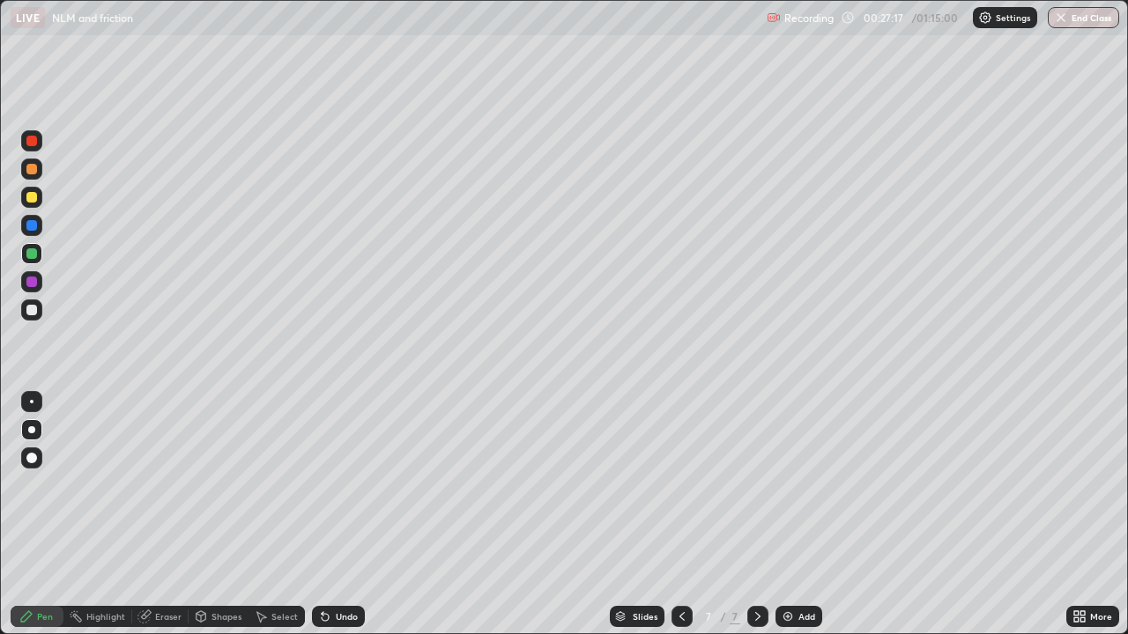
click at [679, 514] on icon at bounding box center [682, 617] width 14 height 14
click at [685, 514] on div at bounding box center [681, 616] width 21 height 21
click at [756, 514] on icon at bounding box center [758, 617] width 14 height 14
click at [754, 514] on icon at bounding box center [758, 617] width 14 height 14
click at [789, 514] on img at bounding box center [787, 617] width 14 height 14
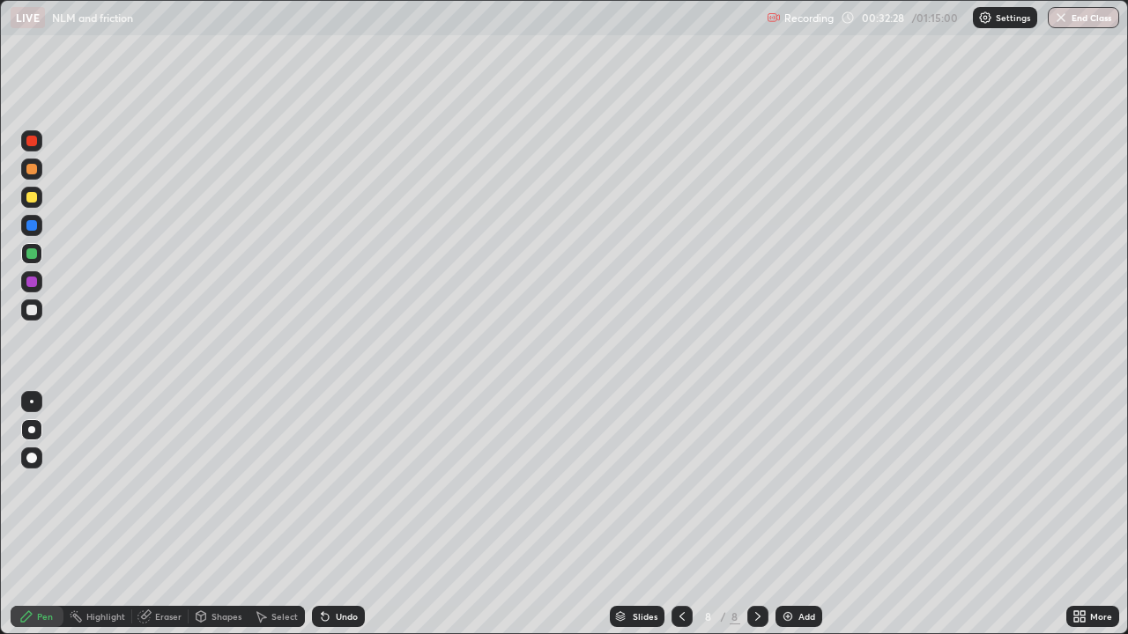
click at [30, 307] on div at bounding box center [31, 310] width 11 height 11
click at [216, 514] on div "Shapes" at bounding box center [226, 616] width 30 height 9
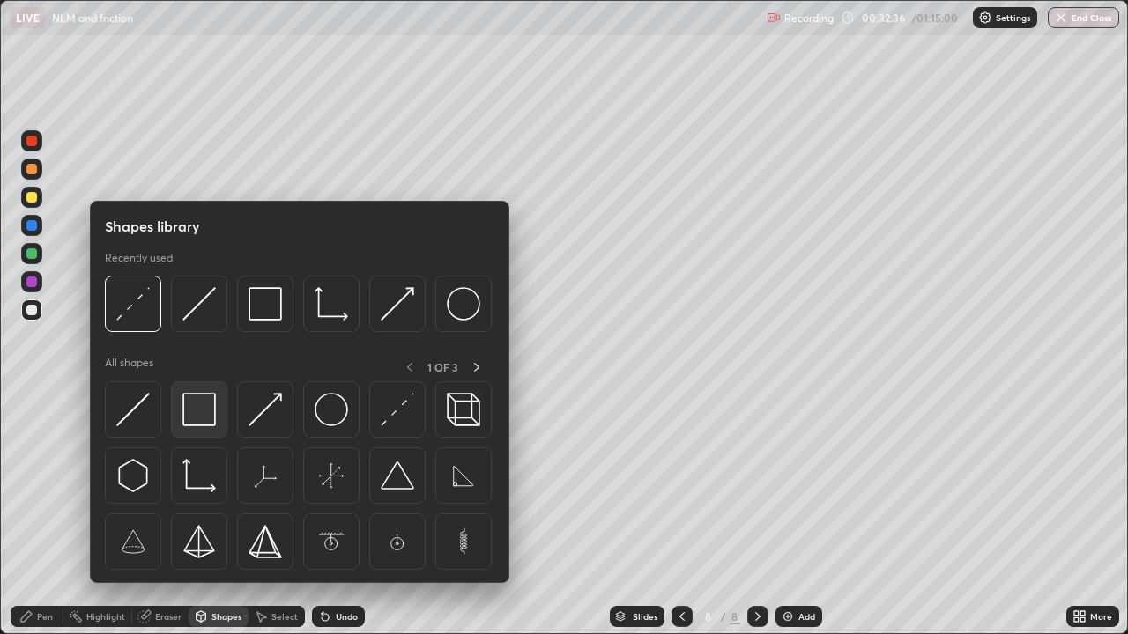
click at [202, 414] on img at bounding box center [198, 409] width 33 height 33
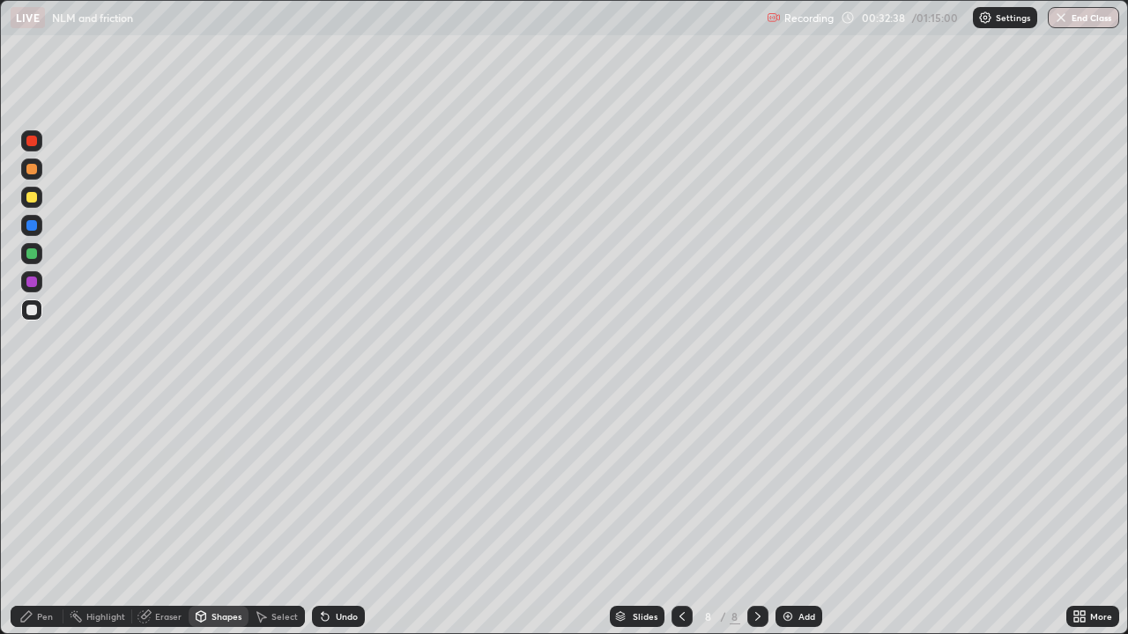
click at [211, 514] on div "Shapes" at bounding box center [219, 616] width 60 height 21
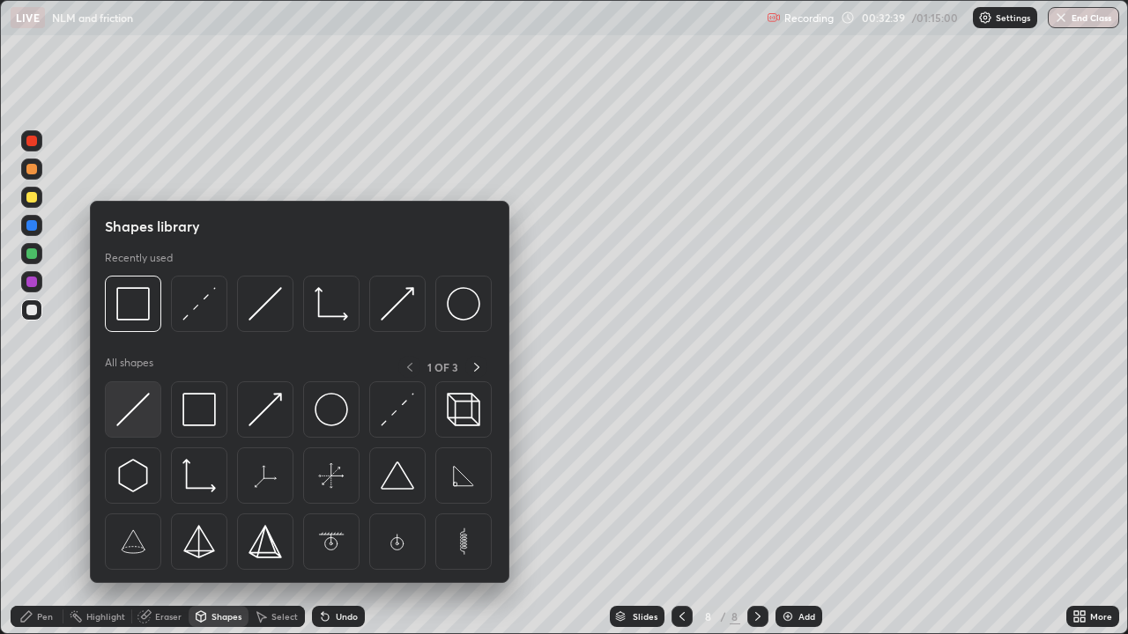
click at [137, 411] on img at bounding box center [132, 409] width 33 height 33
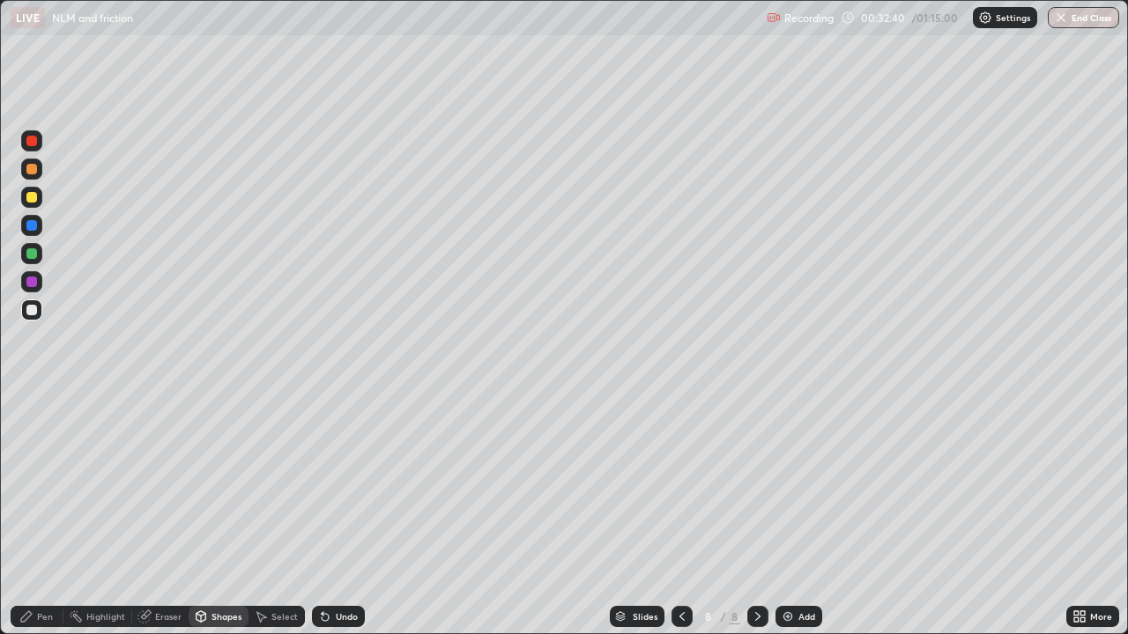
click at [221, 514] on div "Shapes" at bounding box center [226, 616] width 30 height 9
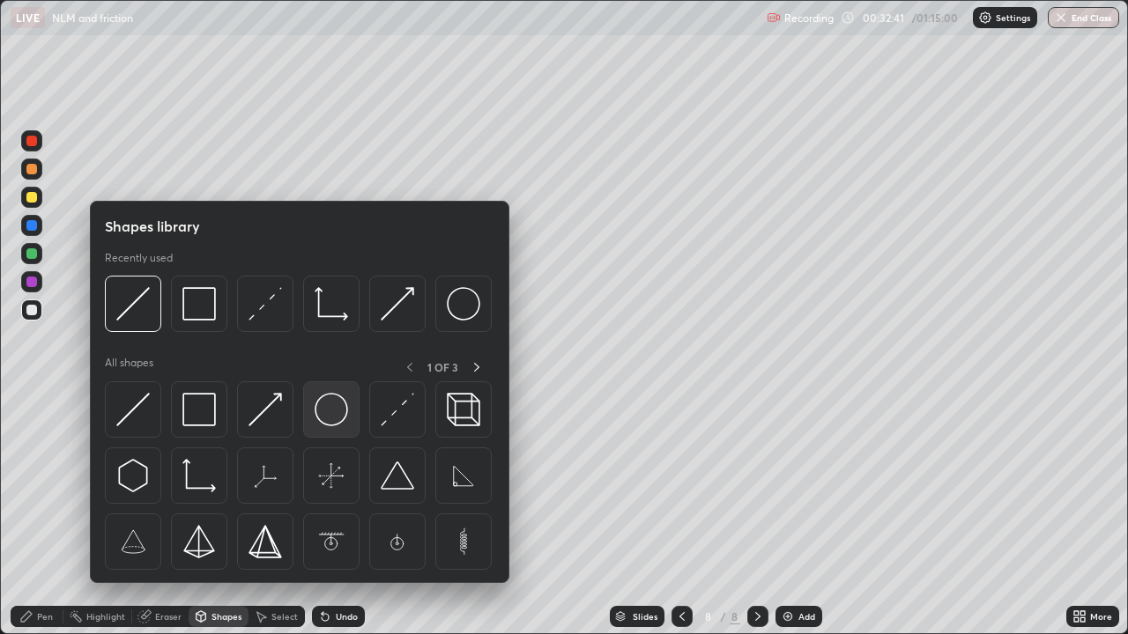
click at [337, 412] on img at bounding box center [330, 409] width 33 height 33
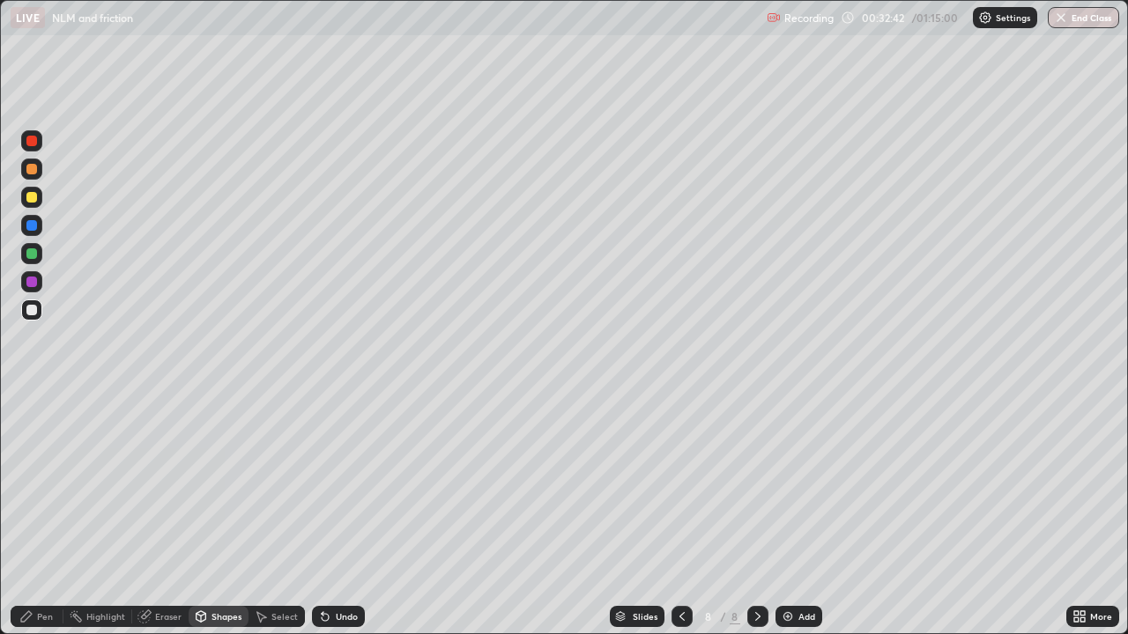
click at [225, 514] on div "Shapes" at bounding box center [226, 616] width 30 height 9
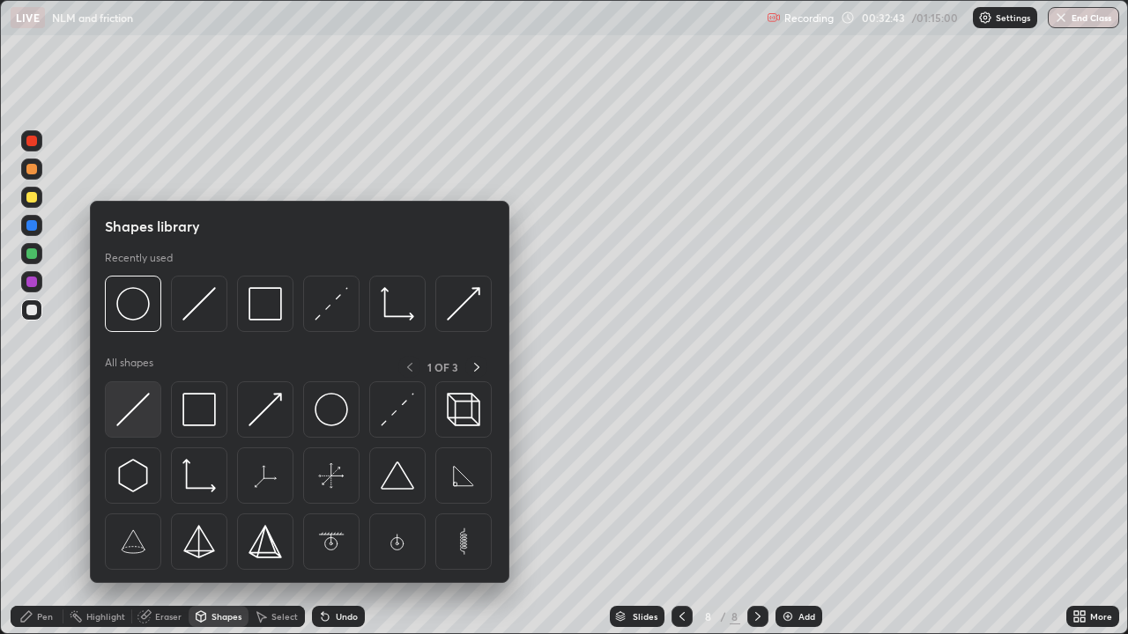
click at [136, 400] on img at bounding box center [132, 409] width 33 height 33
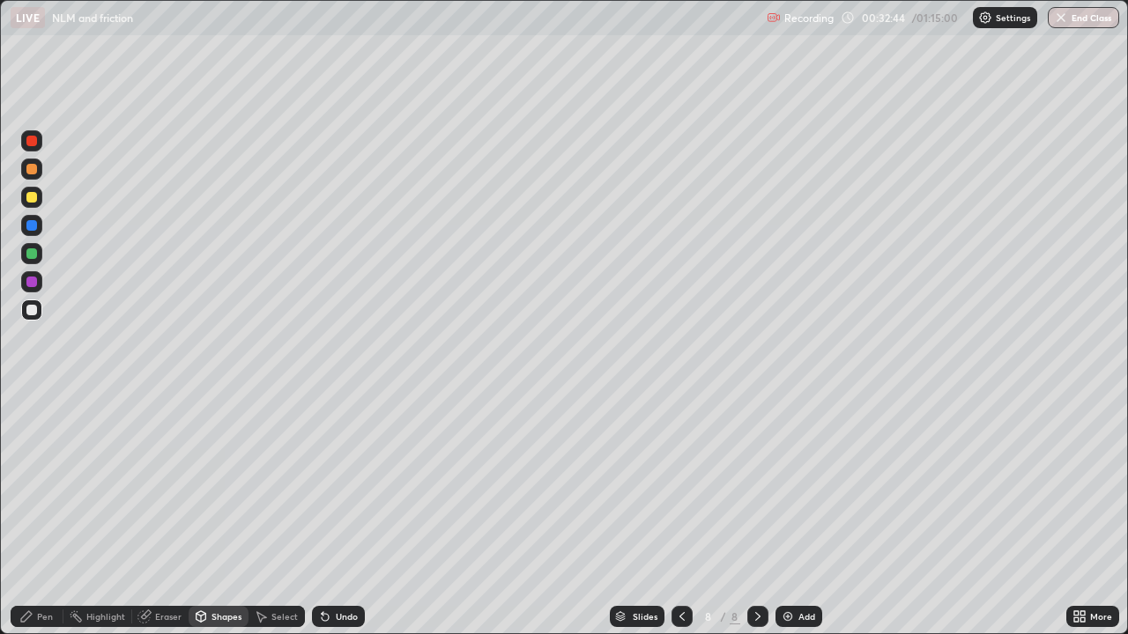
click at [219, 514] on div "Shapes" at bounding box center [226, 616] width 30 height 9
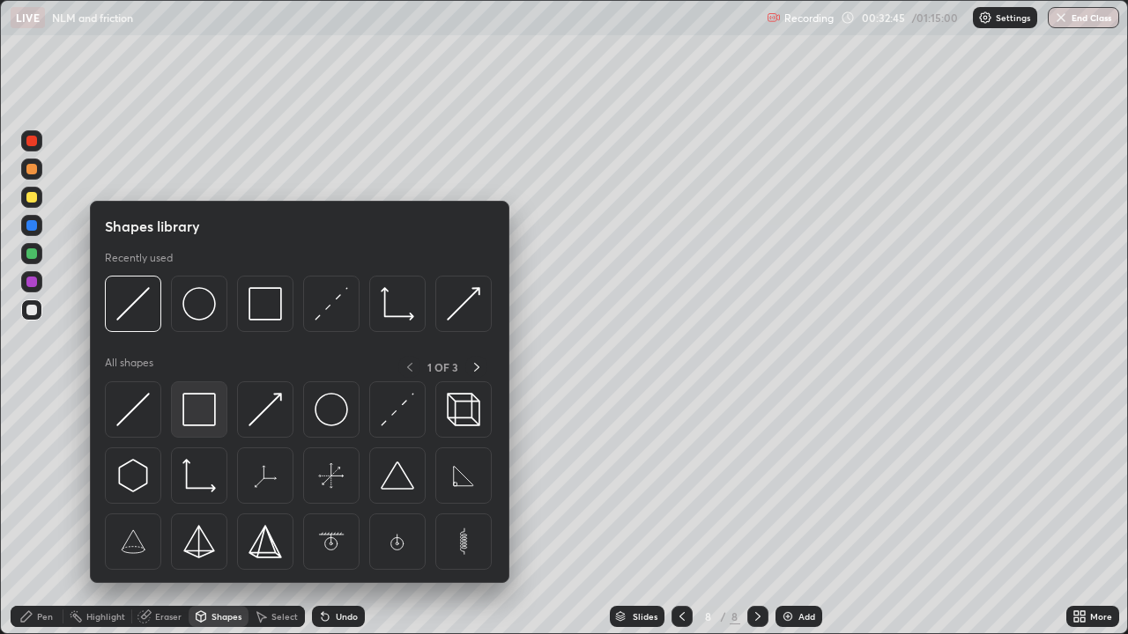
click at [197, 411] on img at bounding box center [198, 409] width 33 height 33
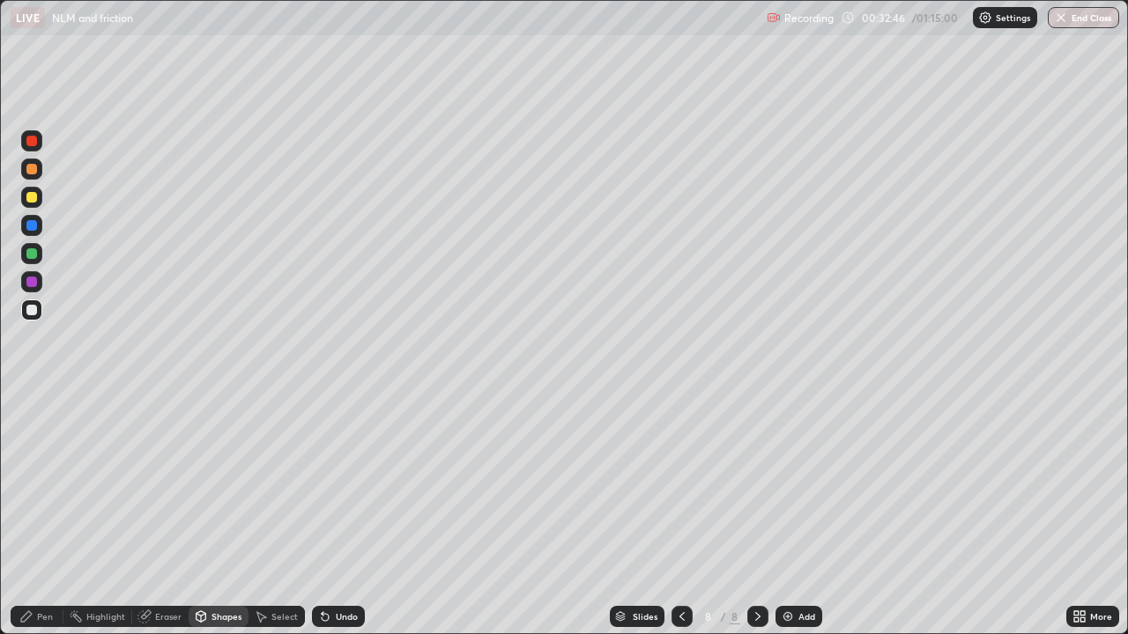
click at [344, 514] on div "Undo" at bounding box center [347, 616] width 22 height 9
click at [333, 514] on div "Undo" at bounding box center [338, 616] width 53 height 21
click at [36, 514] on div "Pen" at bounding box center [37, 616] width 53 height 21
click at [33, 255] on div at bounding box center [31, 253] width 11 height 11
click at [214, 514] on div "Shapes" at bounding box center [226, 616] width 30 height 9
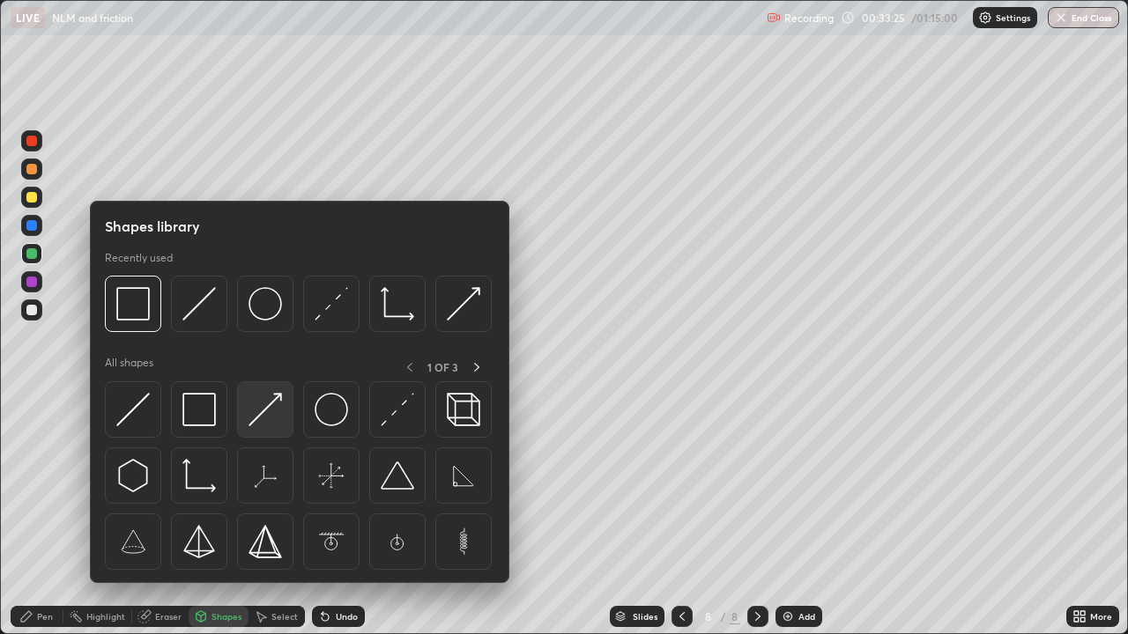
click at [261, 418] on img at bounding box center [264, 409] width 33 height 33
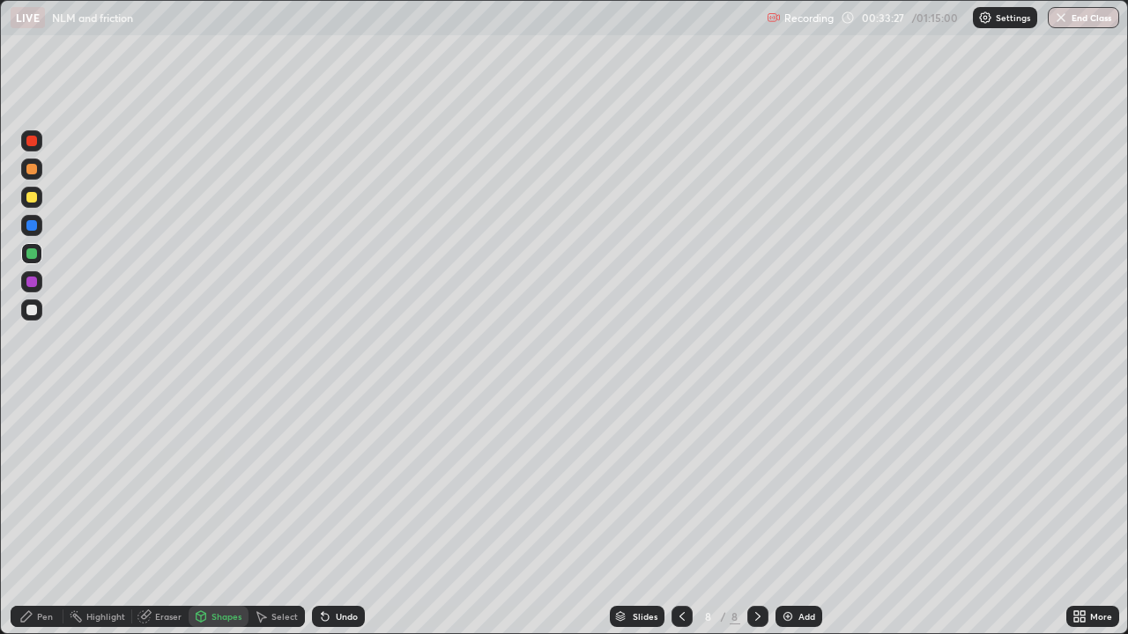
click at [40, 514] on div "Pen" at bounding box center [45, 616] width 16 height 9
click at [32, 309] on div at bounding box center [31, 310] width 11 height 11
click at [218, 514] on div "Shapes" at bounding box center [226, 616] width 30 height 9
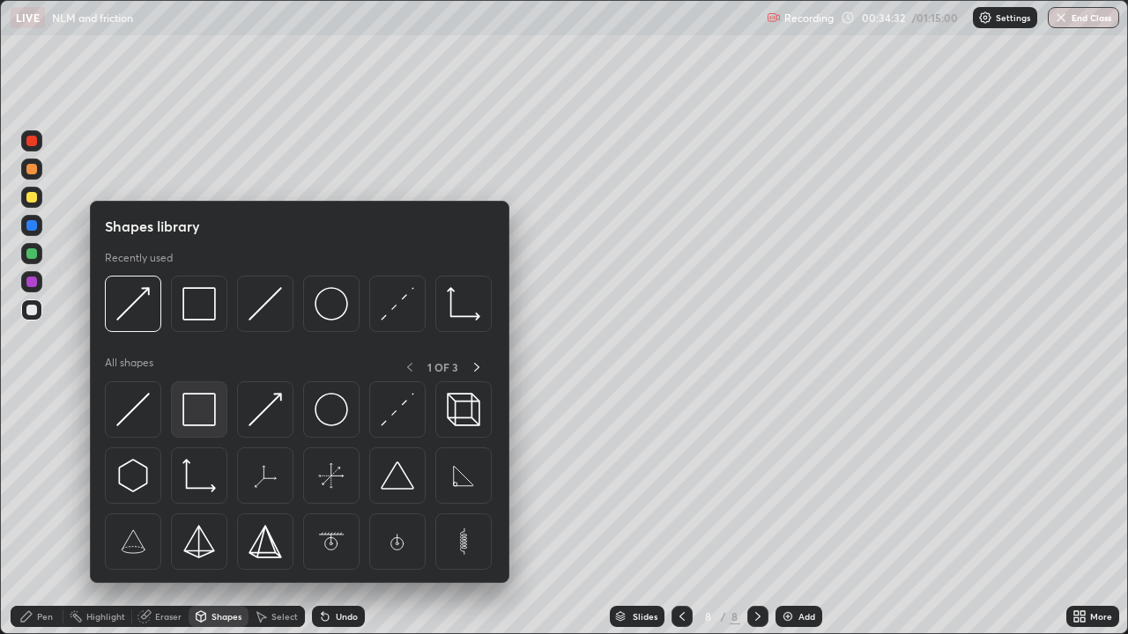
click at [207, 420] on img at bounding box center [198, 409] width 33 height 33
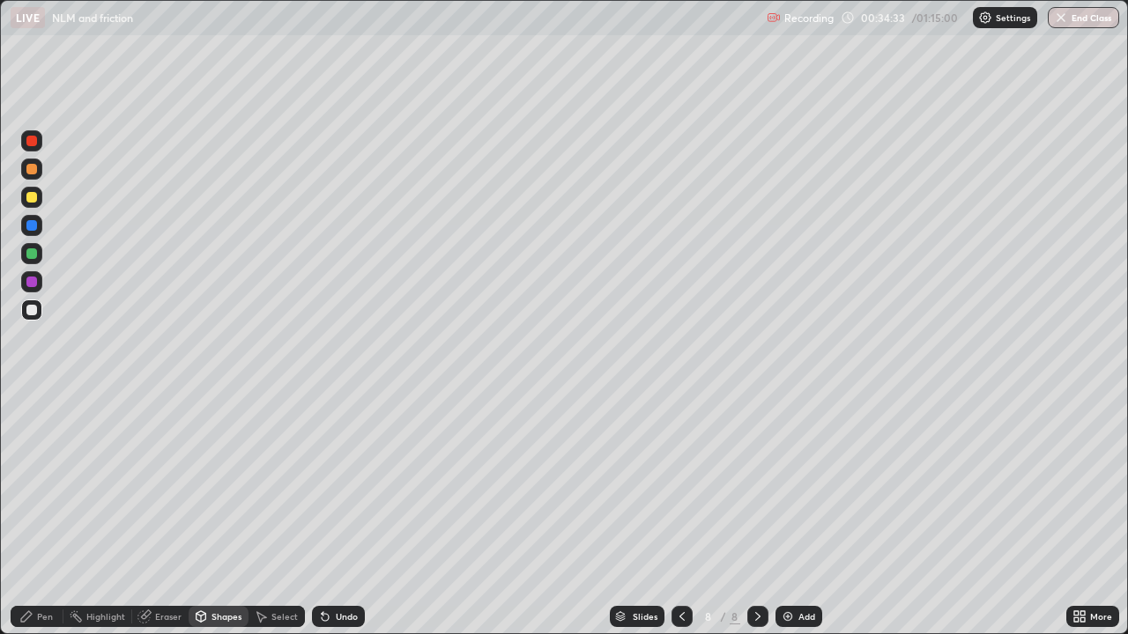
click at [32, 170] on div at bounding box center [31, 169] width 11 height 11
click at [44, 514] on div "Pen" at bounding box center [37, 616] width 53 height 21
click at [32, 317] on div at bounding box center [31, 310] width 21 height 21
click at [793, 514] on div "Add" at bounding box center [798, 616] width 47 height 21
click at [200, 514] on icon at bounding box center [201, 615] width 10 height 3
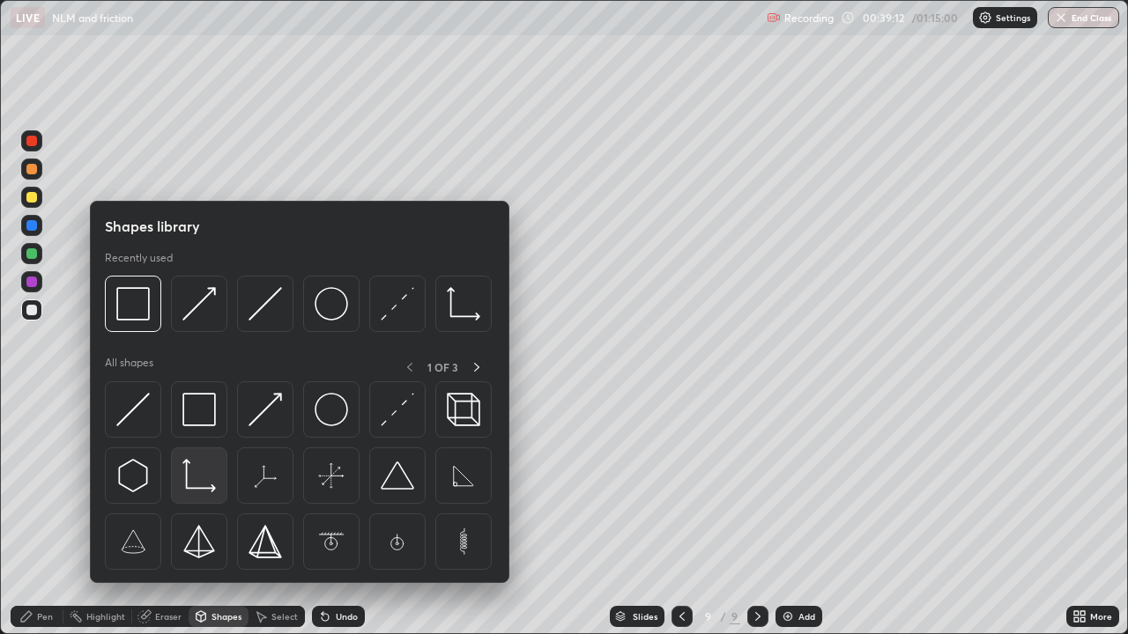
click at [202, 474] on img at bounding box center [198, 475] width 33 height 33
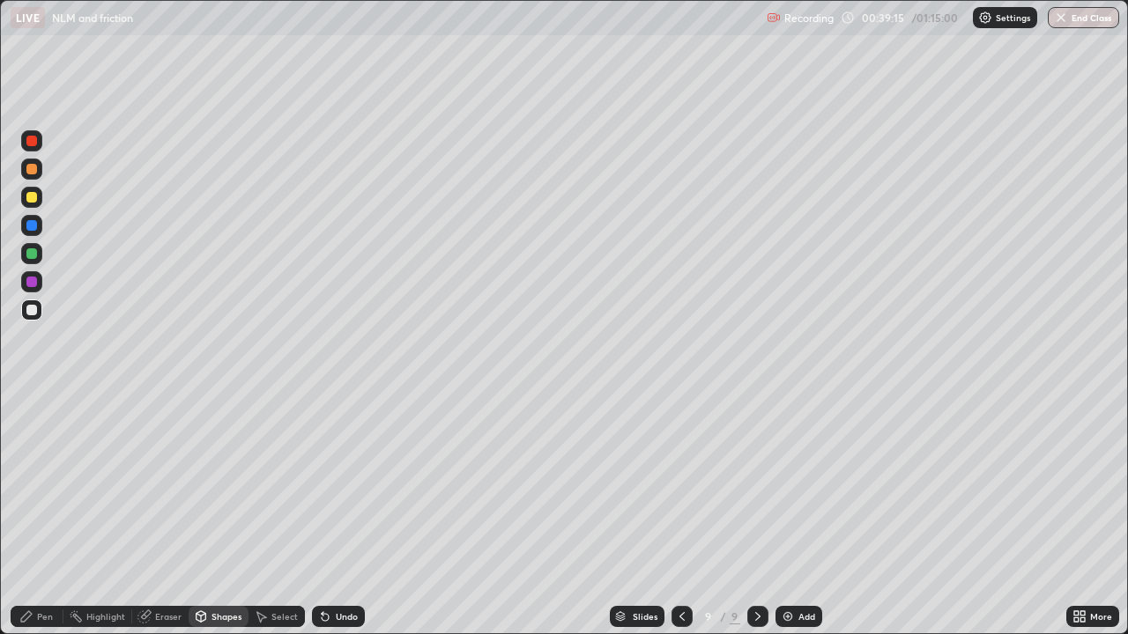
click at [41, 196] on div at bounding box center [31, 197] width 21 height 21
click at [40, 514] on div "Pen" at bounding box center [45, 616] width 16 height 9
click at [33, 197] on div at bounding box center [31, 197] width 11 height 11
click at [329, 514] on icon at bounding box center [325, 617] width 14 height 14
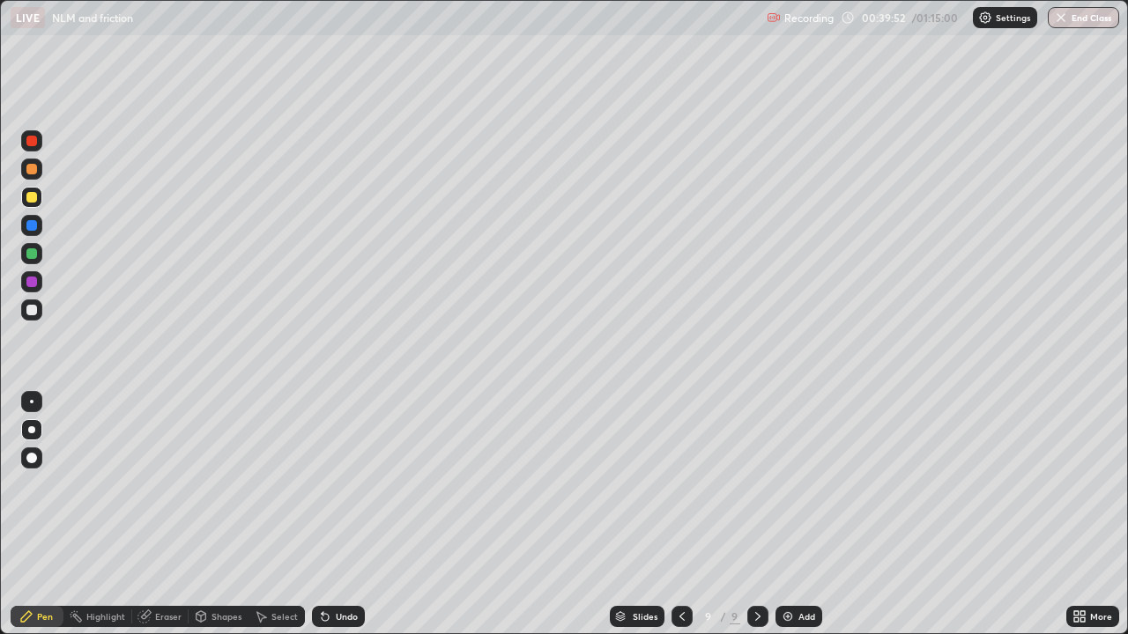
click at [32, 307] on div at bounding box center [31, 310] width 11 height 11
click at [340, 514] on div "Undo" at bounding box center [347, 616] width 22 height 9
click at [341, 514] on div "Undo" at bounding box center [338, 616] width 53 height 21
click at [39, 167] on div at bounding box center [31, 169] width 21 height 21
click at [36, 144] on div at bounding box center [31, 141] width 11 height 11
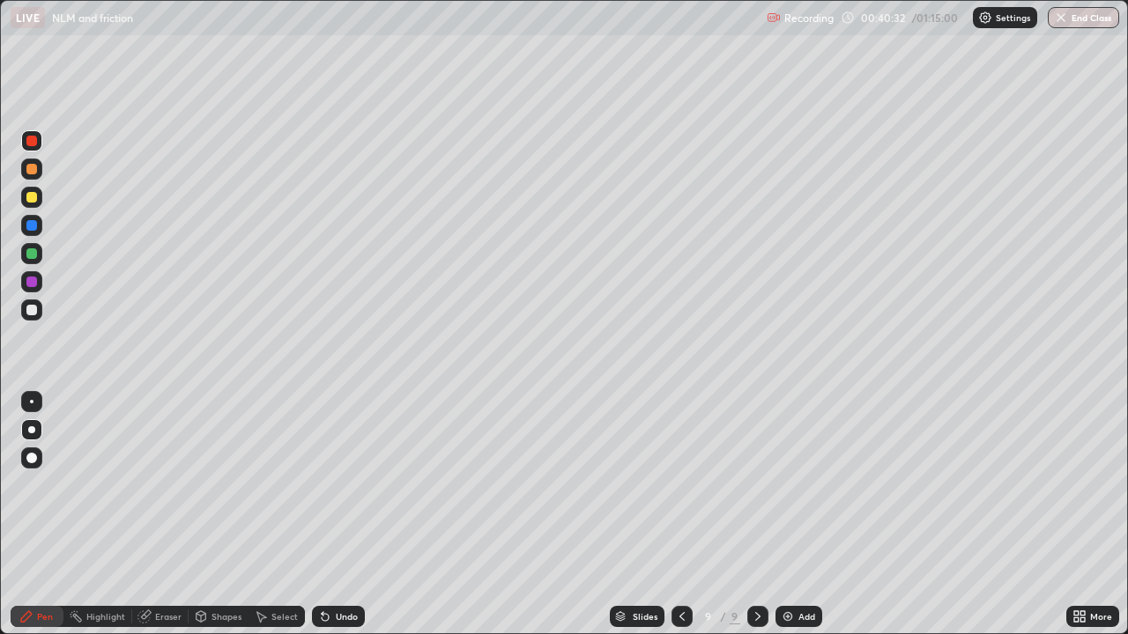
click at [29, 312] on div at bounding box center [31, 310] width 11 height 11
click at [219, 514] on div "Shapes" at bounding box center [226, 616] width 30 height 9
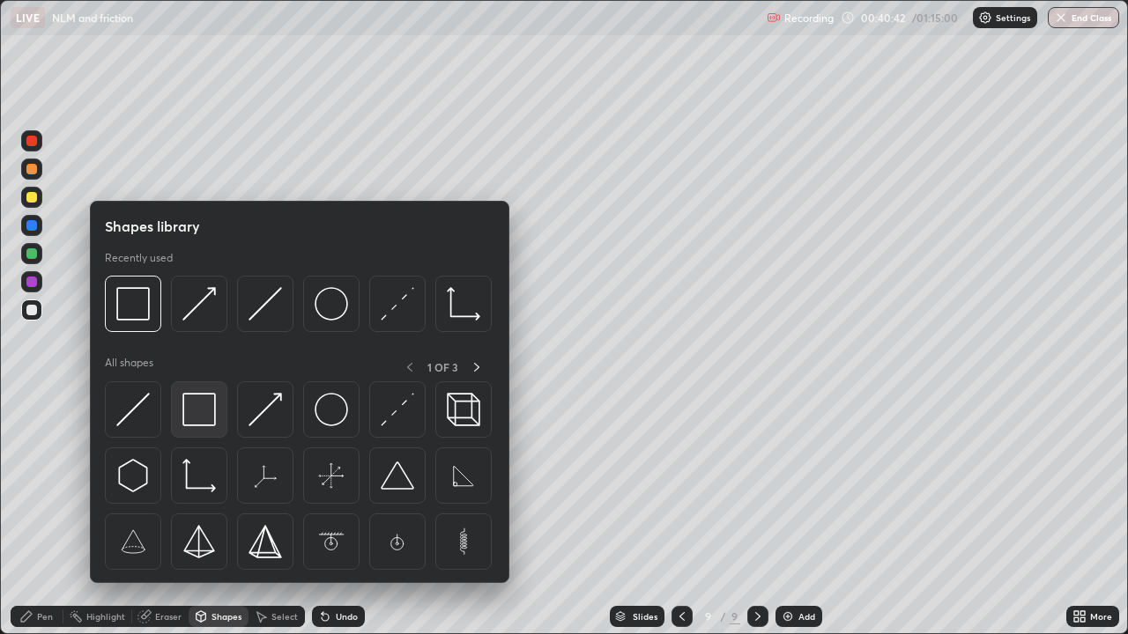
click at [210, 416] on img at bounding box center [198, 409] width 33 height 33
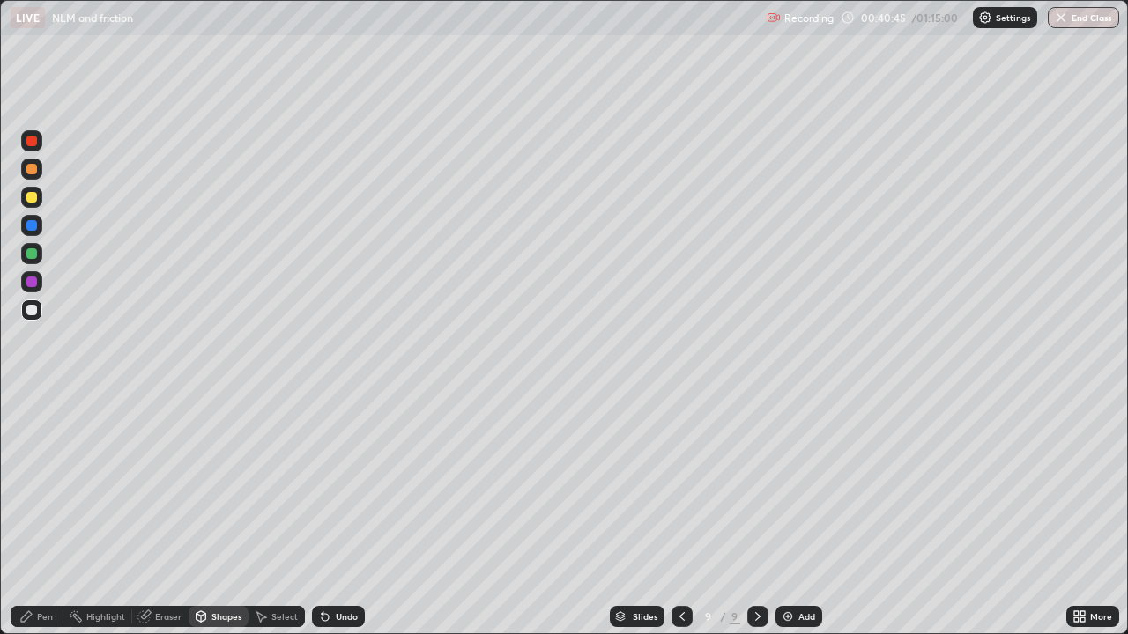
click at [36, 514] on div "Pen" at bounding box center [37, 616] width 53 height 21
click at [344, 514] on div "Undo" at bounding box center [347, 616] width 22 height 9
click at [336, 514] on div "Undo" at bounding box center [347, 616] width 22 height 9
click at [329, 514] on div "Undo" at bounding box center [338, 616] width 53 height 21
click at [336, 514] on div "Undo" at bounding box center [347, 616] width 22 height 9
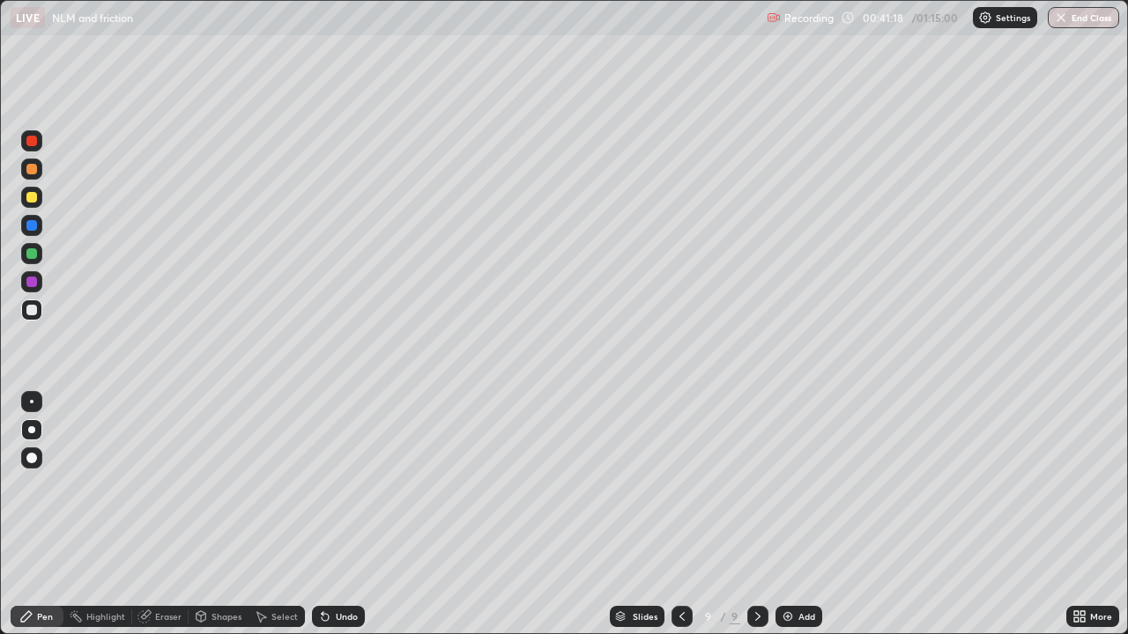
click at [677, 514] on icon at bounding box center [682, 617] width 14 height 14
click at [753, 514] on icon at bounding box center [758, 617] width 14 height 14
click at [798, 514] on div "Add" at bounding box center [806, 616] width 17 height 9
click at [31, 198] on div at bounding box center [31, 197] width 11 height 11
click at [336, 514] on div "Undo" at bounding box center [347, 616] width 22 height 9
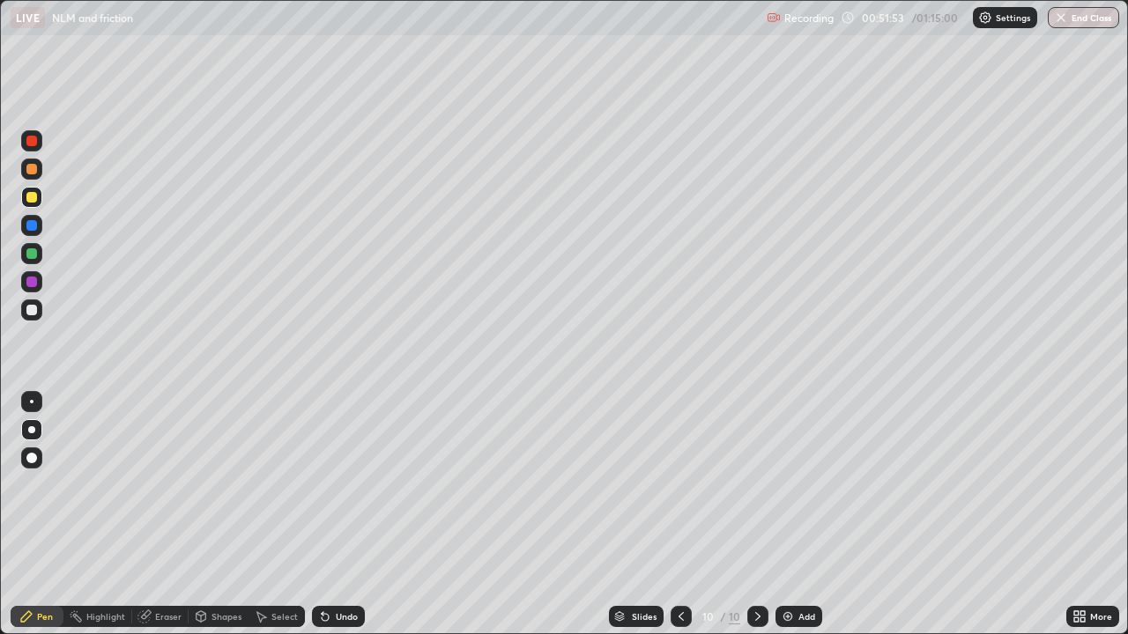
click at [687, 514] on div at bounding box center [680, 616] width 21 height 21
click at [679, 514] on icon at bounding box center [680, 616] width 5 height 9
click at [36, 171] on div at bounding box center [31, 169] width 11 height 11
click at [29, 199] on div at bounding box center [31, 197] width 11 height 11
click at [755, 514] on icon at bounding box center [758, 617] width 14 height 14
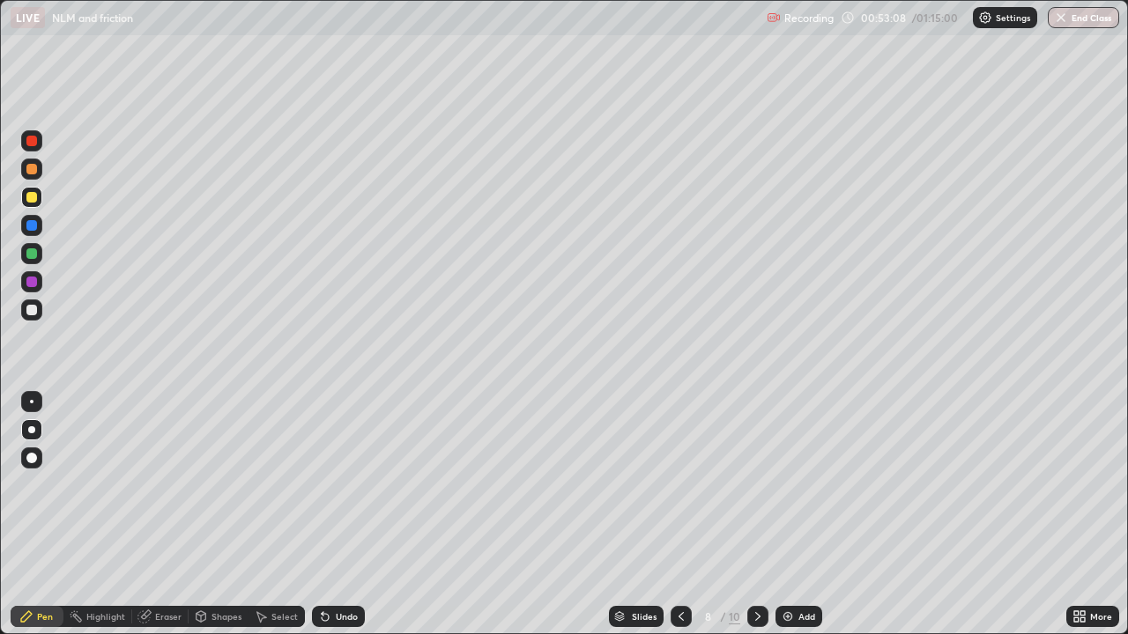
click at [758, 514] on icon at bounding box center [758, 617] width 14 height 14
click at [798, 514] on div "Add" at bounding box center [806, 616] width 17 height 9
click at [218, 514] on div "Shapes" at bounding box center [226, 616] width 30 height 9
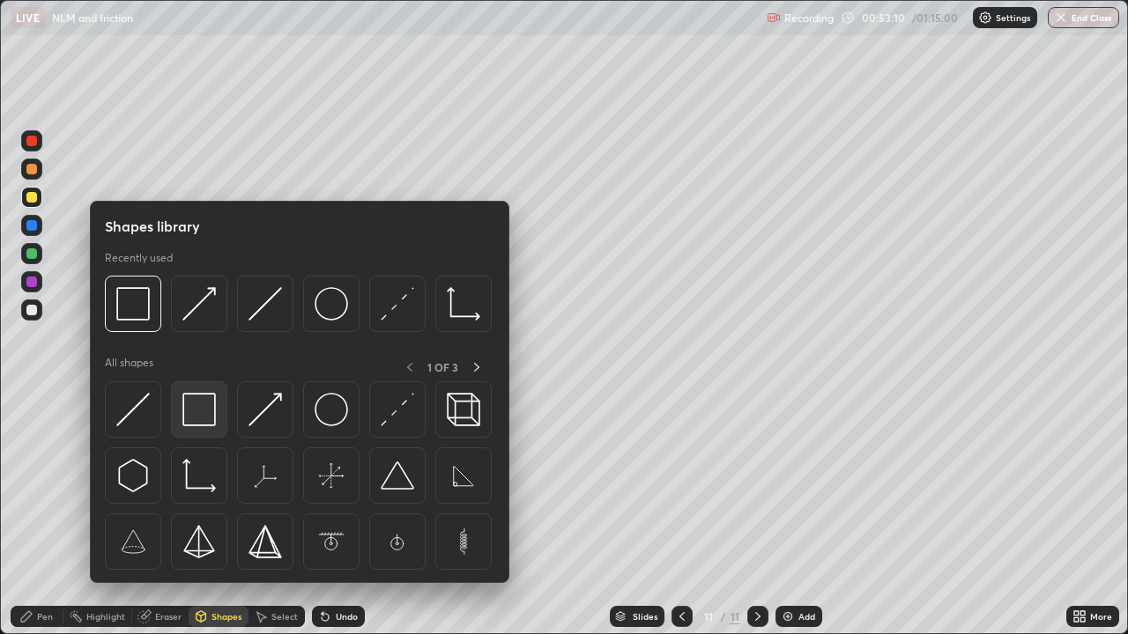
click at [205, 413] on img at bounding box center [198, 409] width 33 height 33
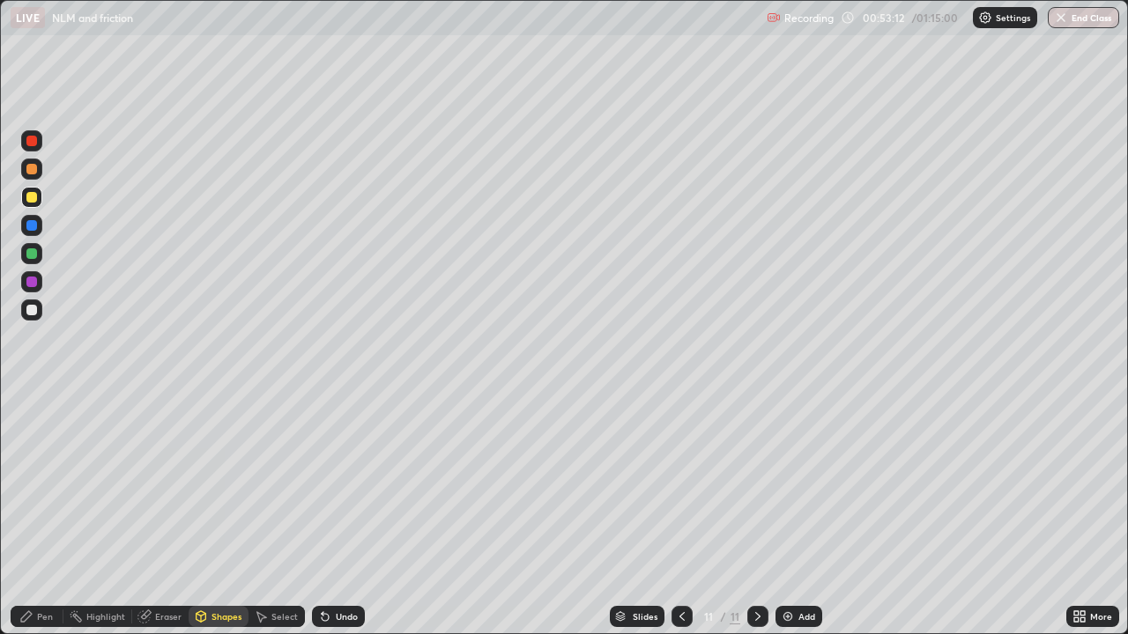
click at [211, 514] on div "Shapes" at bounding box center [226, 616] width 30 height 9
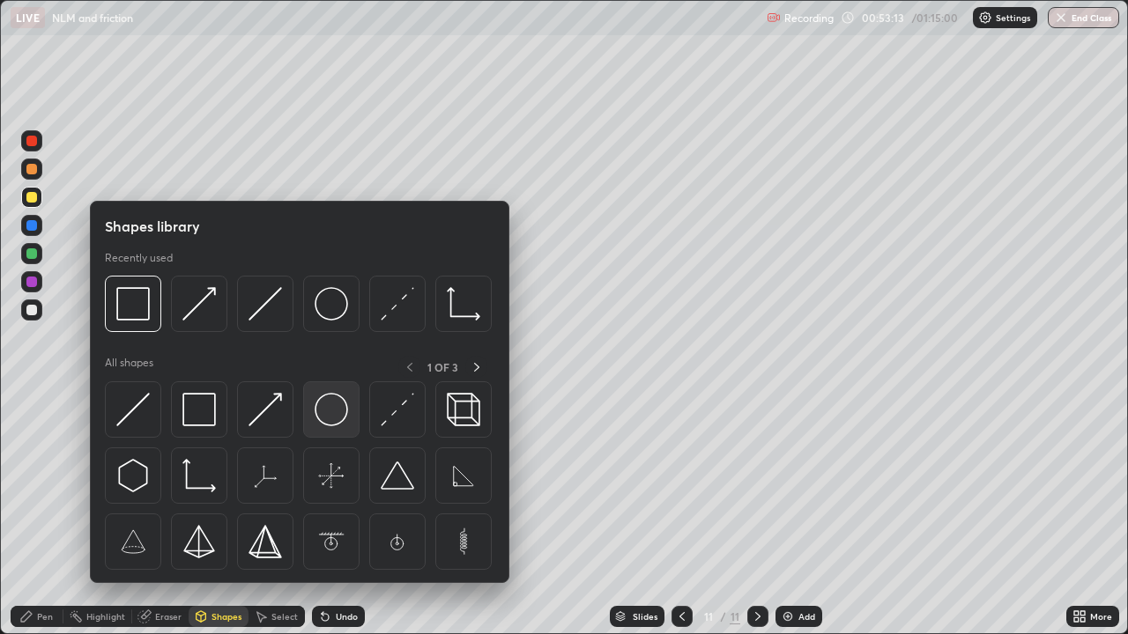
click at [329, 417] on img at bounding box center [330, 409] width 33 height 33
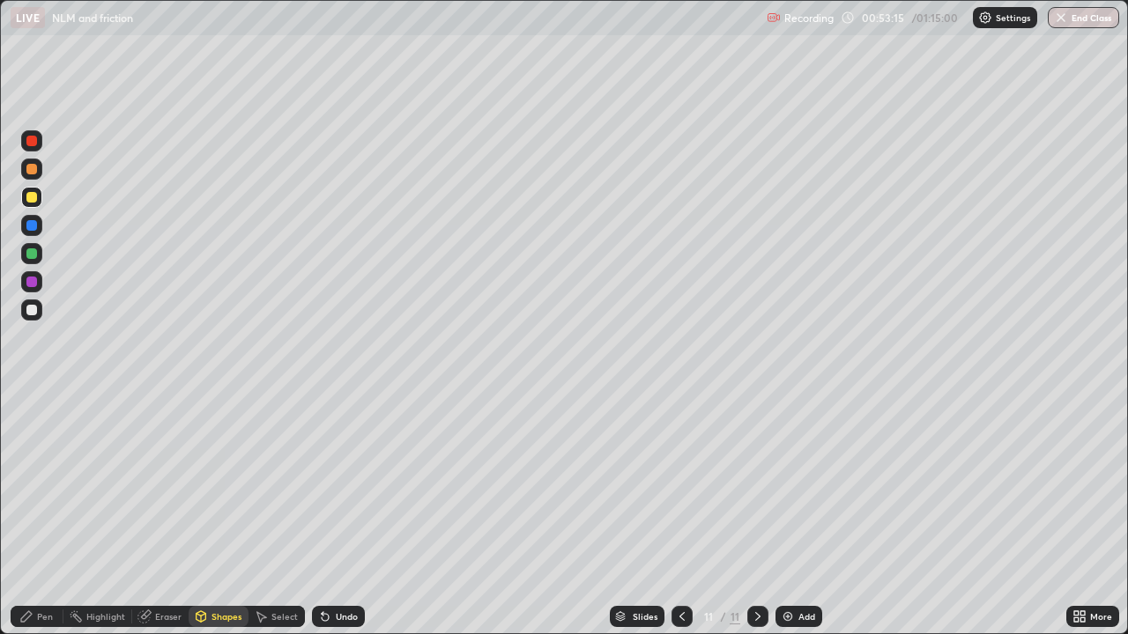
click at [223, 514] on div "Shapes" at bounding box center [219, 616] width 60 height 21
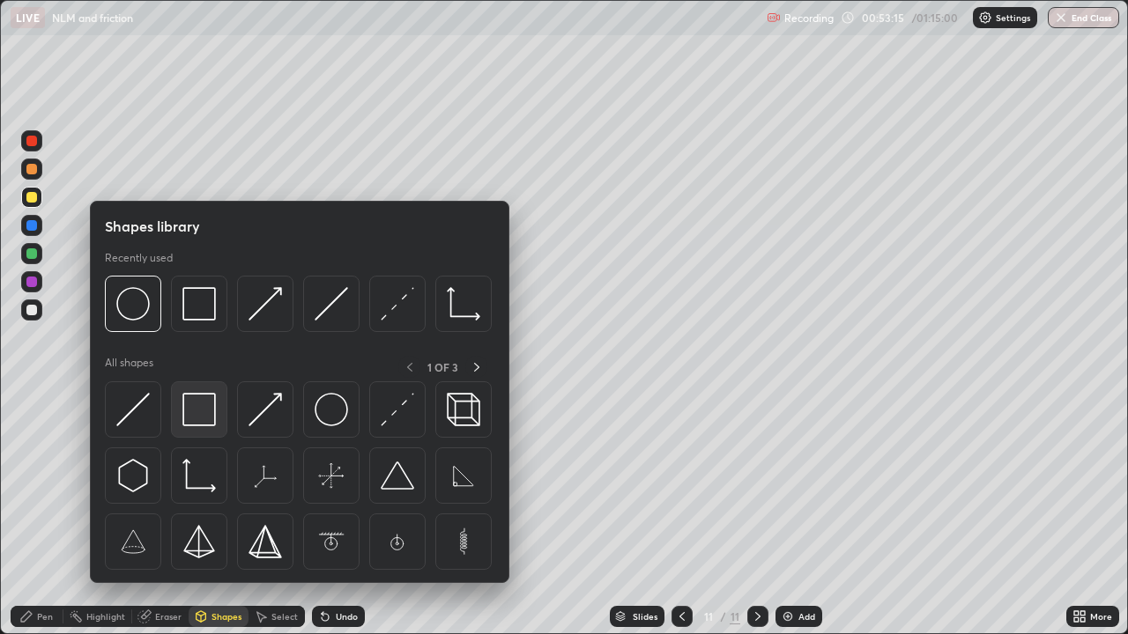
click at [203, 413] on img at bounding box center [198, 409] width 33 height 33
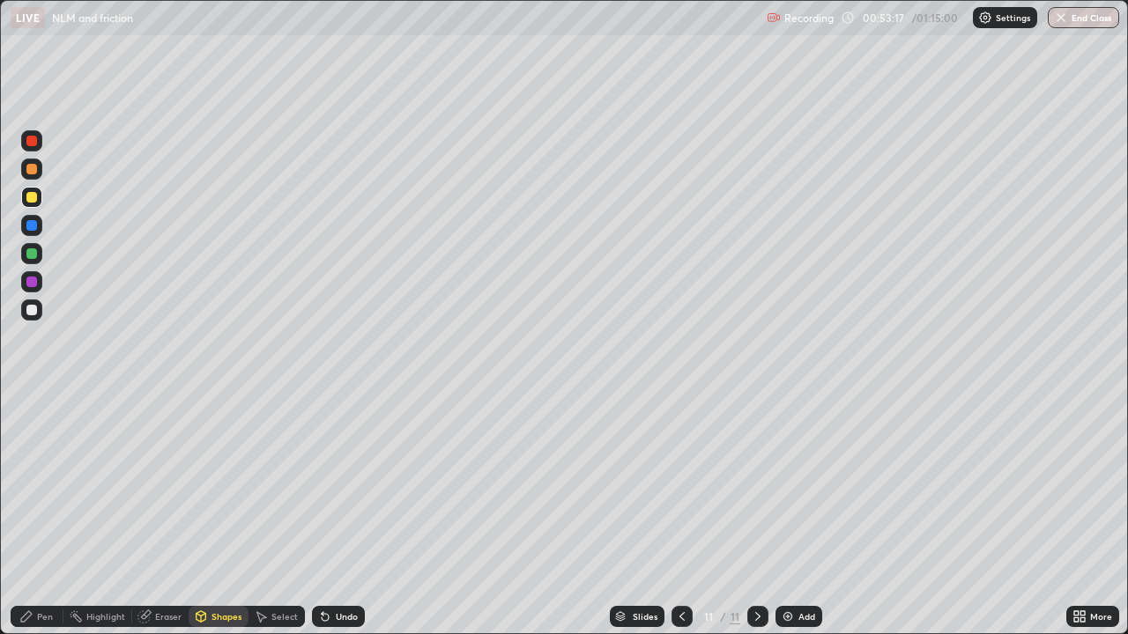
click at [41, 514] on div "Pen" at bounding box center [45, 616] width 16 height 9
click at [28, 309] on div at bounding box center [31, 310] width 11 height 11
click at [219, 514] on div "Shapes" at bounding box center [226, 616] width 30 height 9
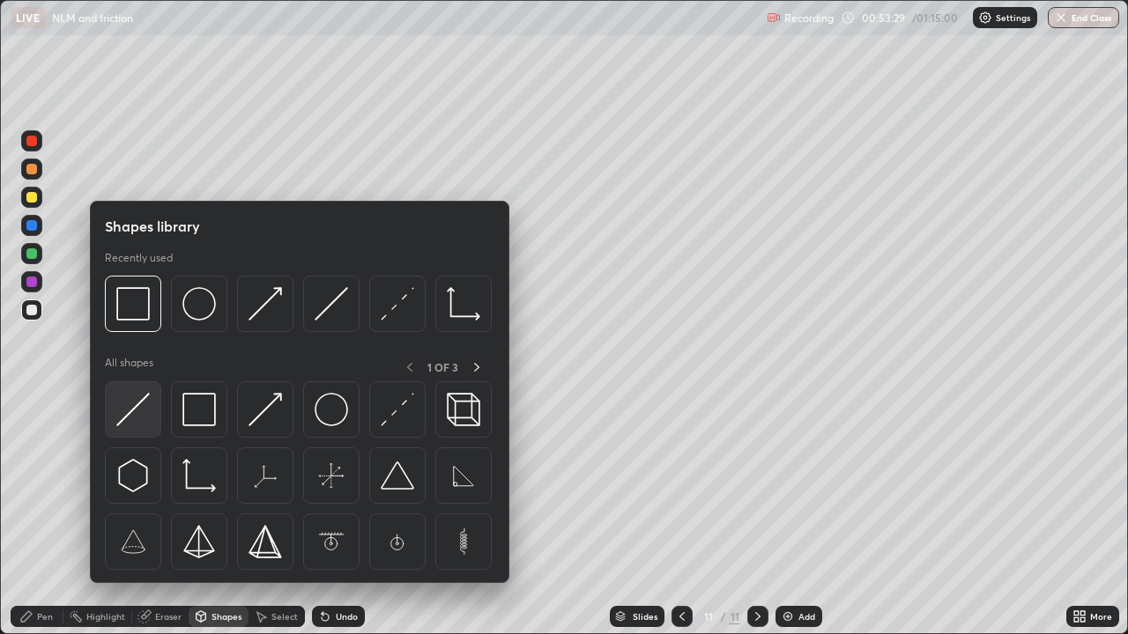
click at [146, 406] on img at bounding box center [132, 409] width 33 height 33
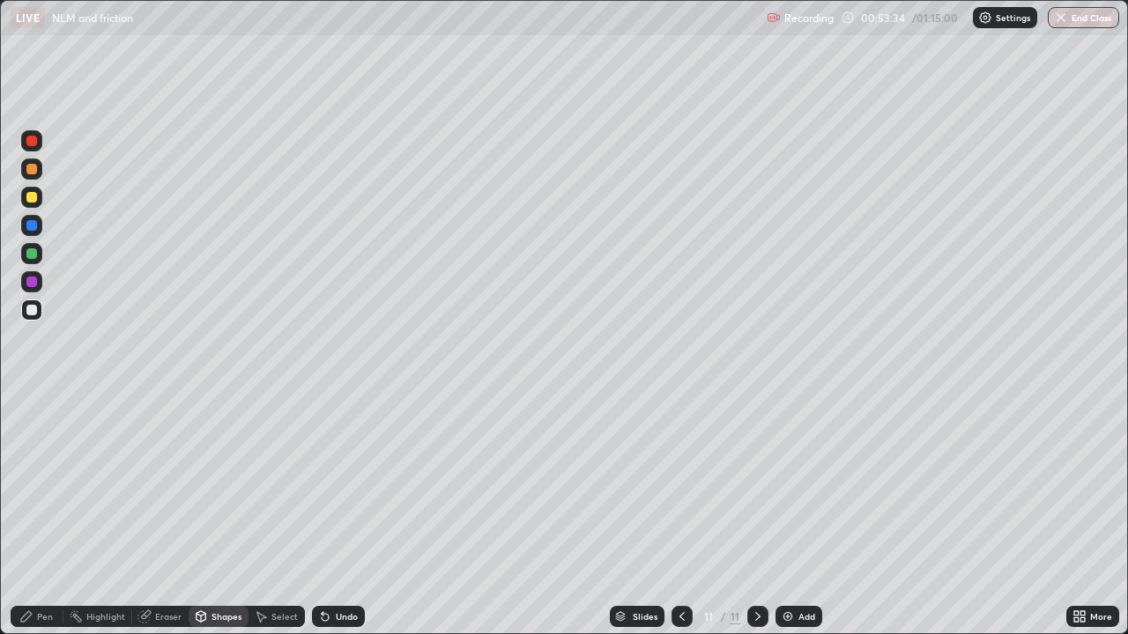
click at [33, 514] on icon at bounding box center [26, 617] width 14 height 14
click at [798, 514] on div "Add" at bounding box center [806, 616] width 17 height 9
click at [803, 514] on div "Add" at bounding box center [798, 616] width 47 height 21
click at [39, 203] on div at bounding box center [31, 197] width 21 height 21
click at [34, 308] on div at bounding box center [31, 310] width 11 height 11
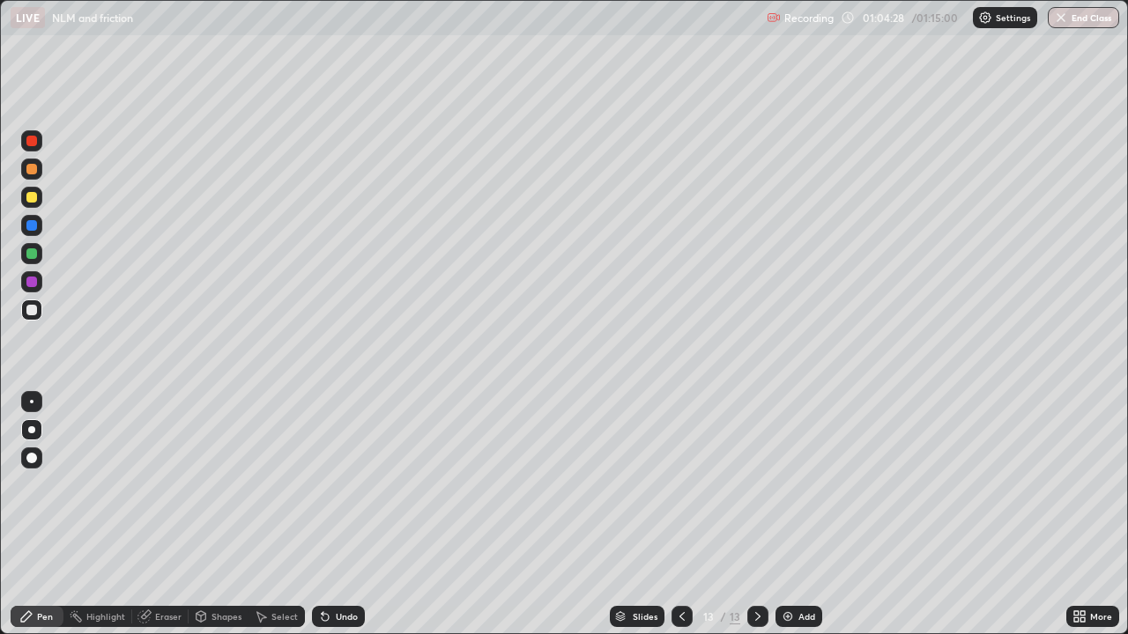
click at [33, 257] on div at bounding box center [31, 253] width 11 height 11
click at [161, 514] on div "Eraser" at bounding box center [168, 616] width 26 height 9
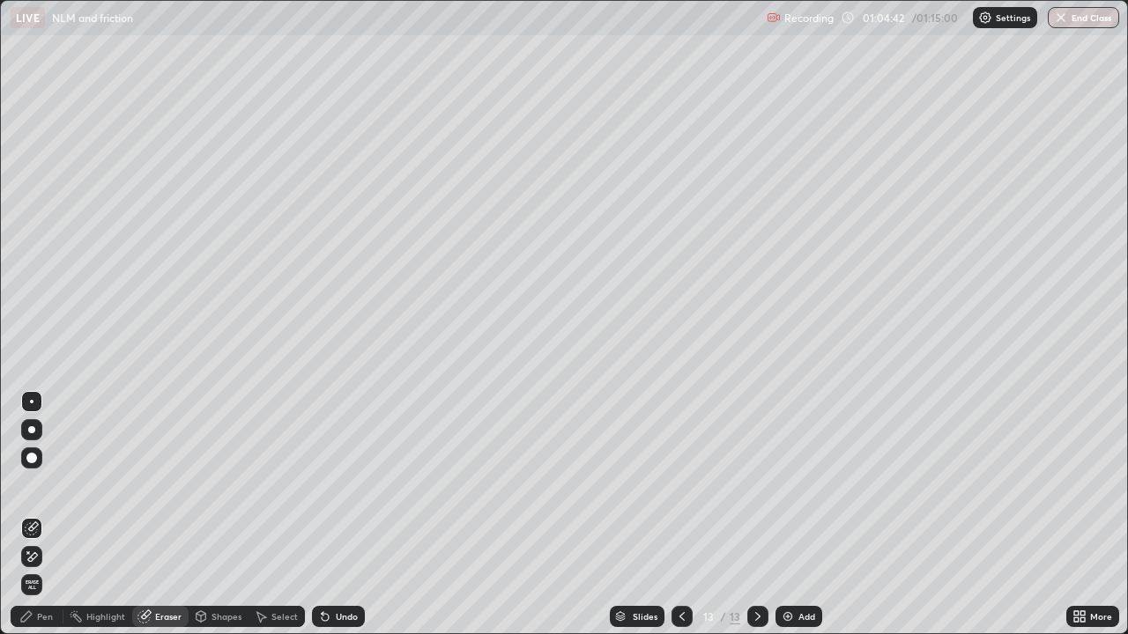
click at [36, 514] on div "Pen" at bounding box center [37, 616] width 53 height 21
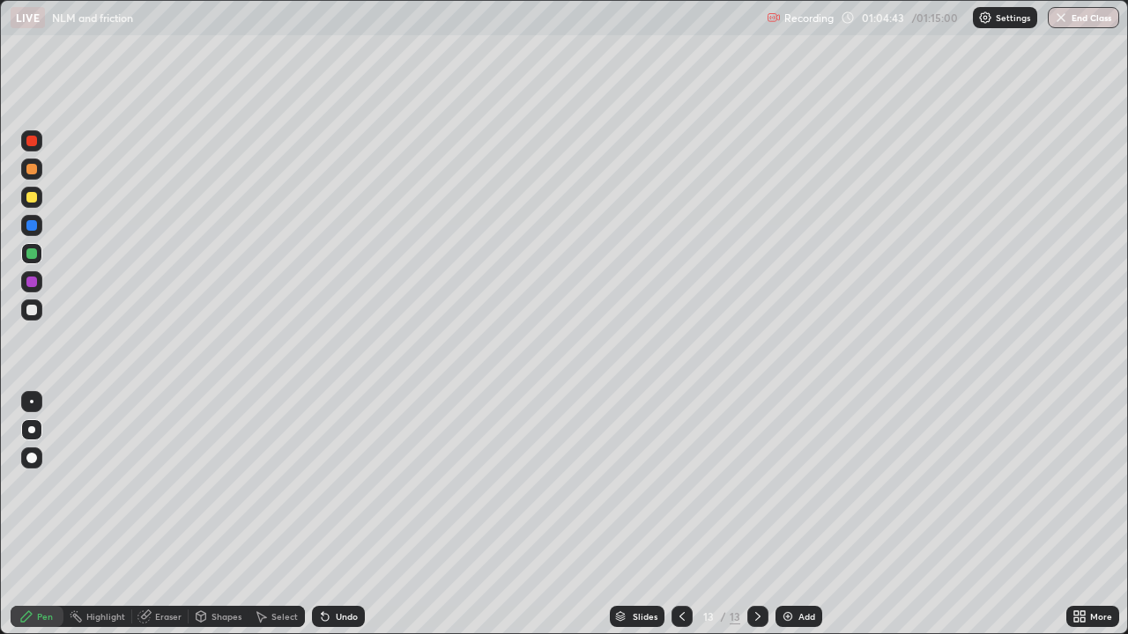
click at [33, 168] on div at bounding box center [31, 169] width 11 height 11
click at [32, 198] on div at bounding box center [31, 197] width 11 height 11
click at [159, 514] on div "Eraser" at bounding box center [168, 616] width 26 height 9
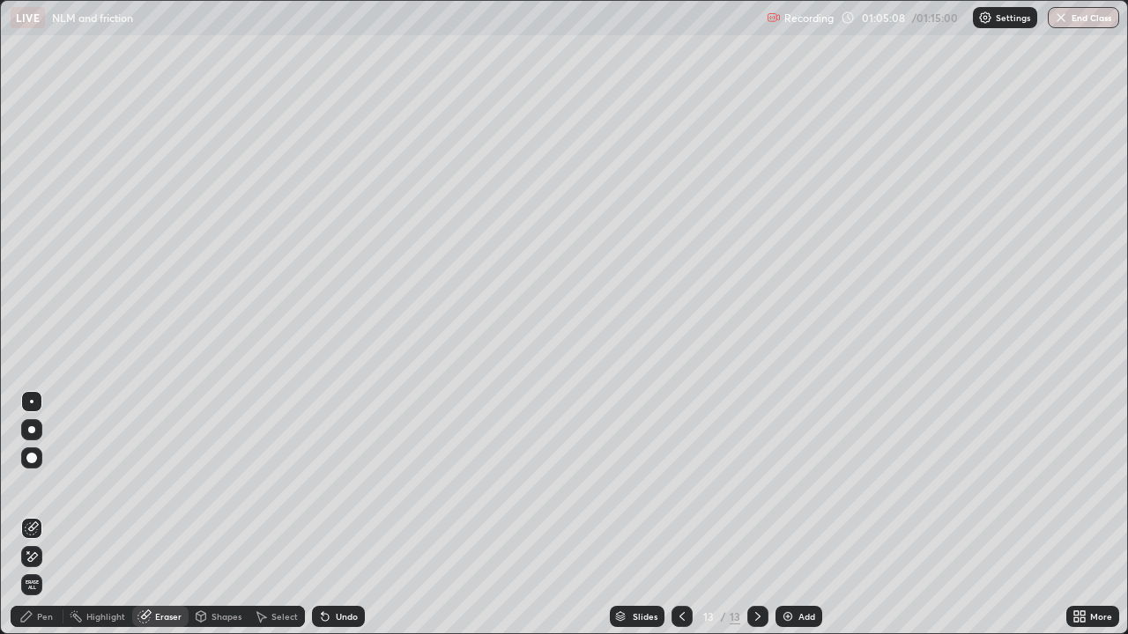
click at [35, 514] on div "Pen" at bounding box center [37, 616] width 53 height 21
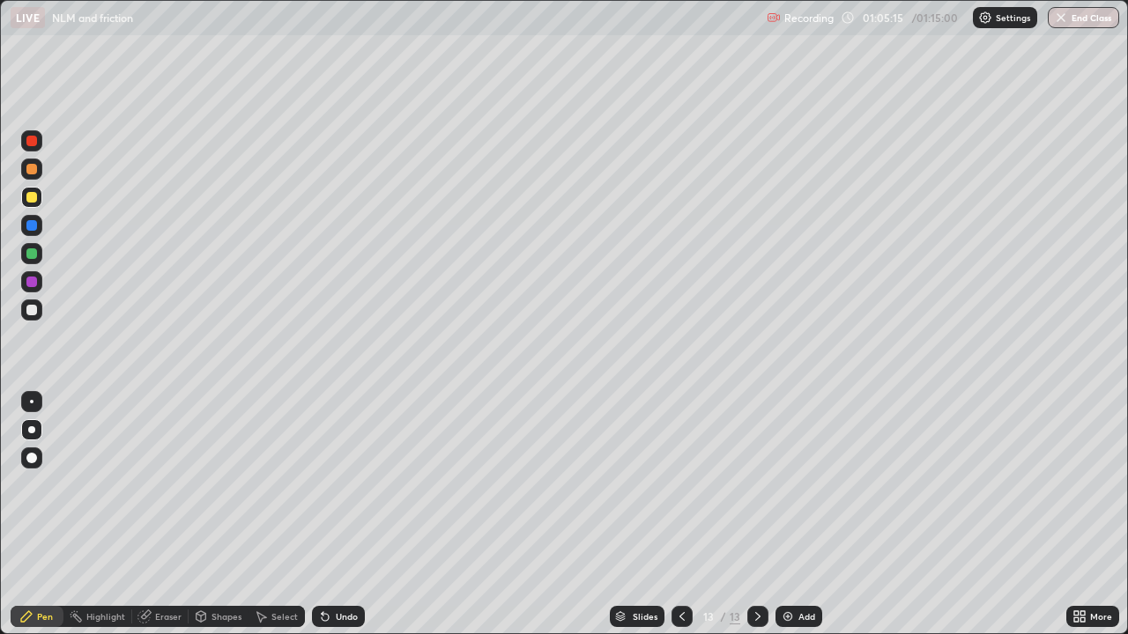
click at [31, 251] on div at bounding box center [31, 253] width 11 height 11
click at [36, 197] on div at bounding box center [31, 197] width 11 height 11
click at [1098, 21] on button "End Class" at bounding box center [1082, 17] width 71 height 21
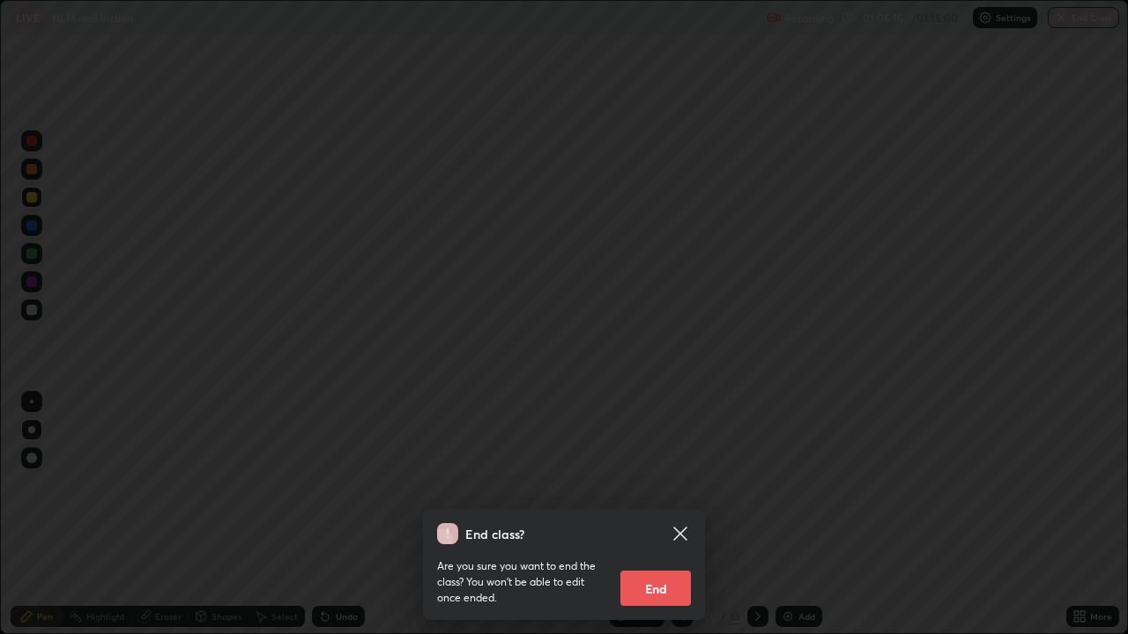
click at [651, 514] on button "End" at bounding box center [655, 588] width 70 height 35
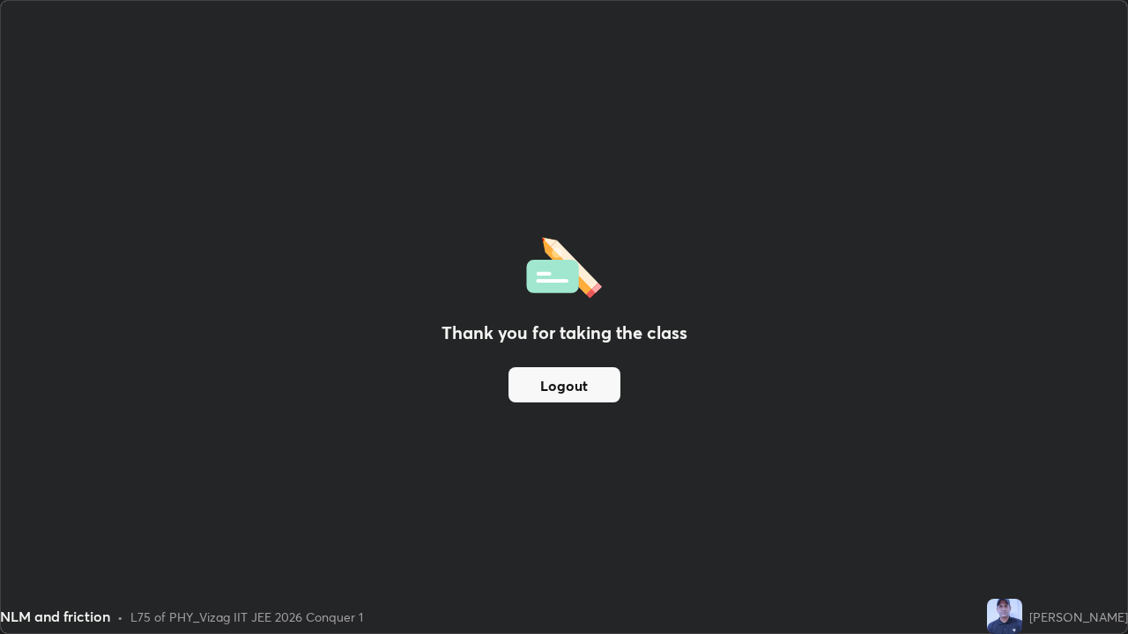
click at [565, 394] on button "Logout" at bounding box center [564, 384] width 112 height 35
